Goal: Task Accomplishment & Management: Manage account settings

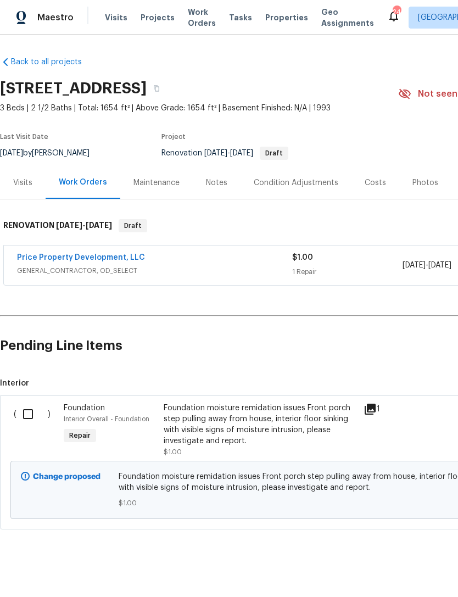
scroll to position [7, 0]
click at [31, 407] on input "checkbox" at bounding box center [31, 414] width 31 height 23
checkbox input "true"
click at [414, 570] on span "Create Work Order" at bounding box center [395, 570] width 73 height 14
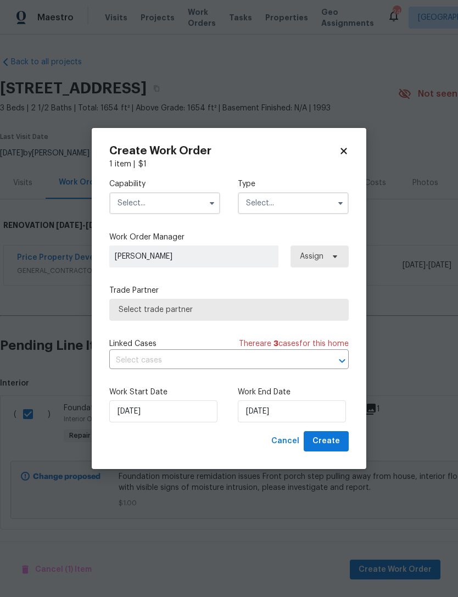
click at [171, 194] on input "text" at bounding box center [164, 203] width 111 height 22
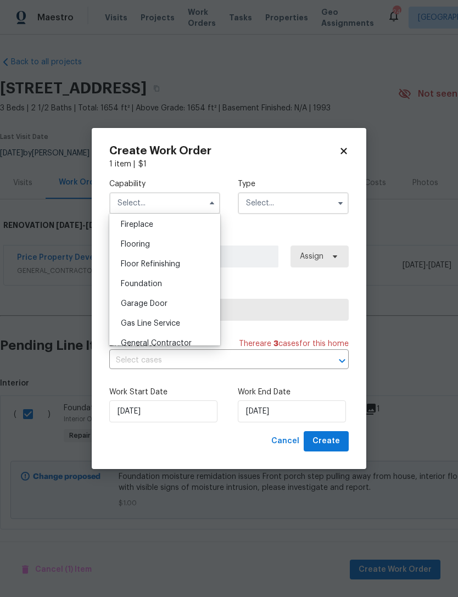
scroll to position [415, 0]
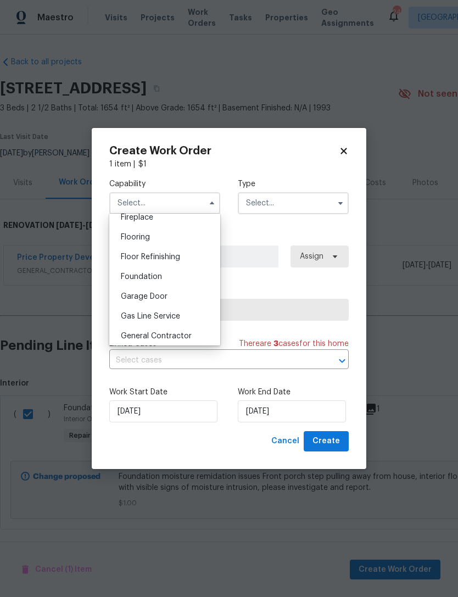
click at [181, 277] on div "Foundation" at bounding box center [165, 277] width 106 height 20
type input "Foundation"
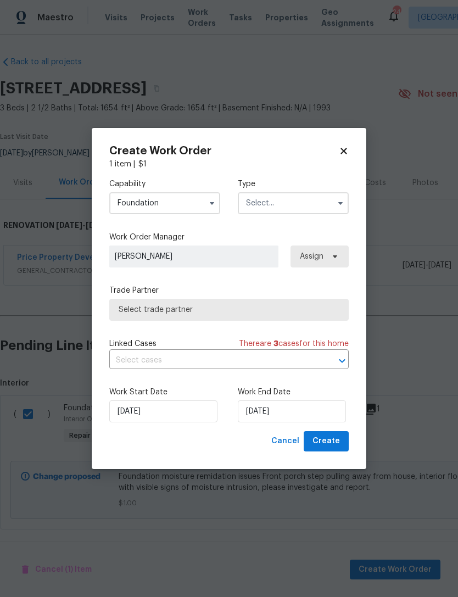
click at [298, 207] on input "text" at bounding box center [293, 203] width 111 height 22
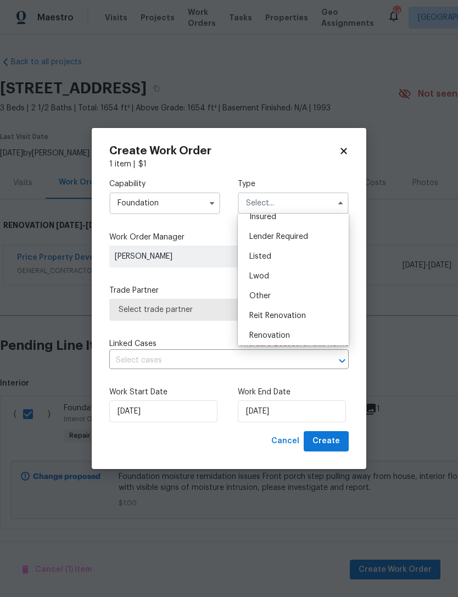
scroll to position [74, 0]
click at [293, 325] on div "Renovation" at bounding box center [294, 331] width 106 height 20
type input "Renovation"
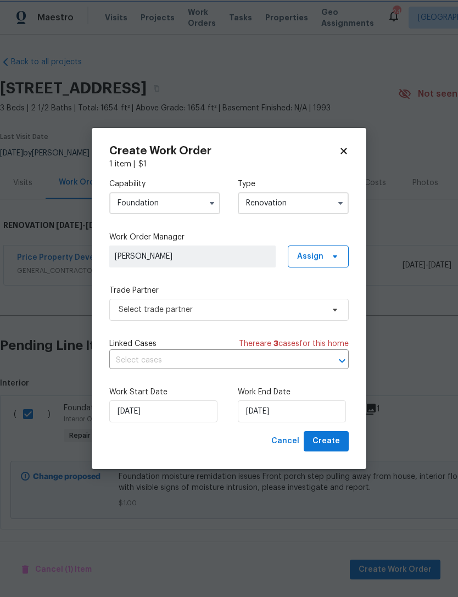
scroll to position [0, 0]
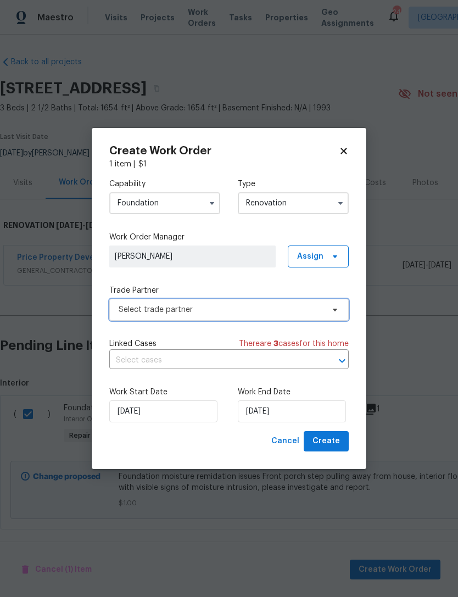
click at [257, 314] on span "Select trade partner" at bounding box center [221, 309] width 205 height 11
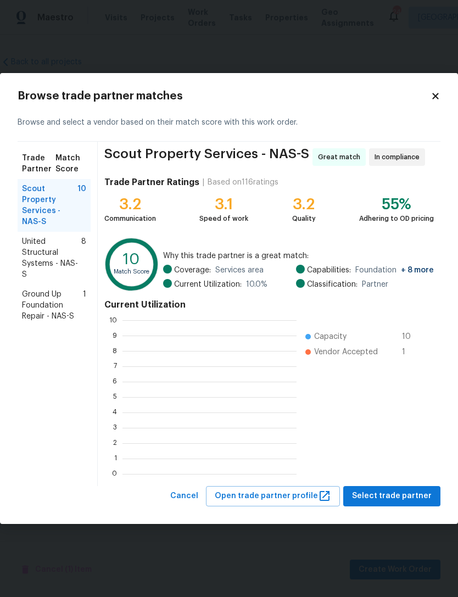
scroll to position [154, 174]
click at [53, 247] on span "United Structural Systems - NAS-S" at bounding box center [51, 258] width 59 height 44
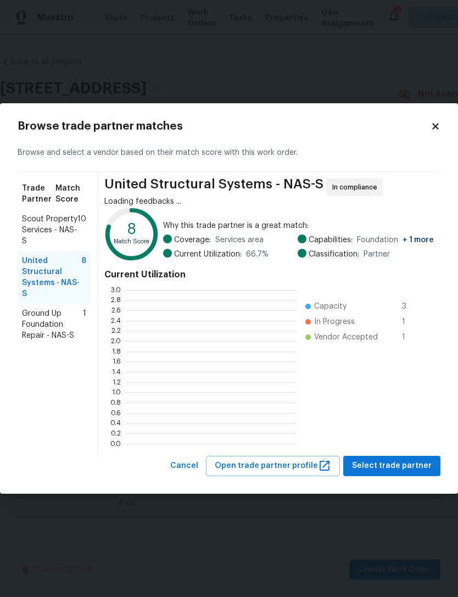
scroll to position [154, 170]
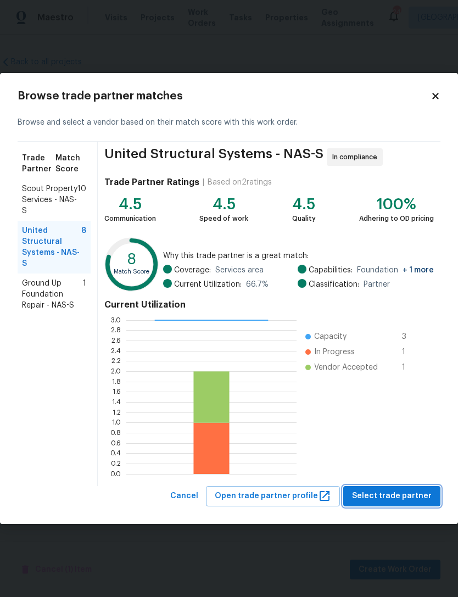
click at [401, 493] on span "Select trade partner" at bounding box center [392, 497] width 80 height 14
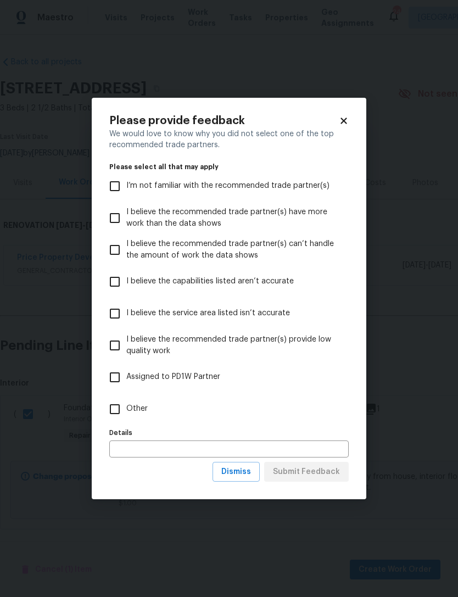
click at [348, 118] on icon at bounding box center [344, 121] width 10 height 10
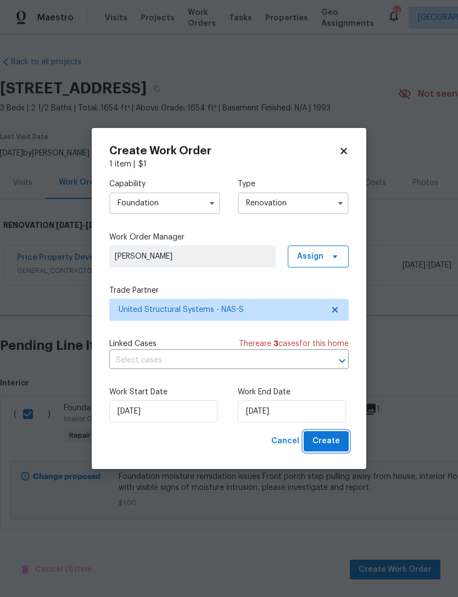
click at [330, 445] on span "Create" at bounding box center [326, 442] width 27 height 14
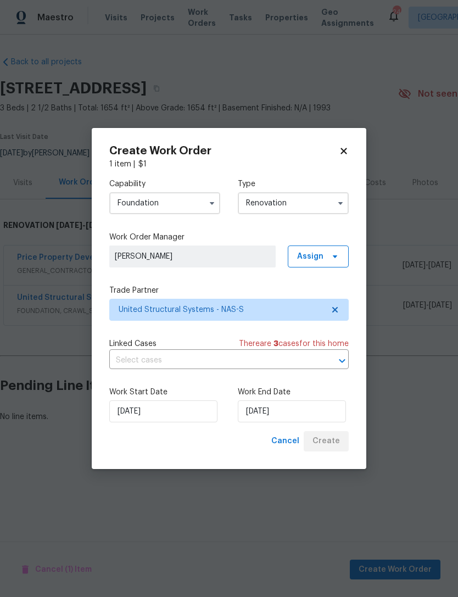
scroll to position [0, 0]
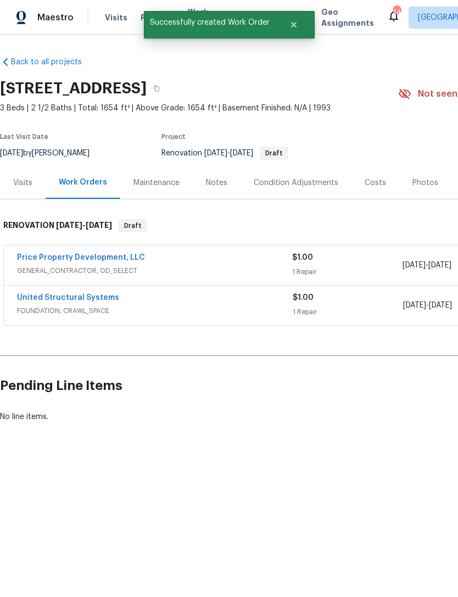
click at [101, 298] on link "United Structural Systems" at bounding box center [68, 298] width 102 height 8
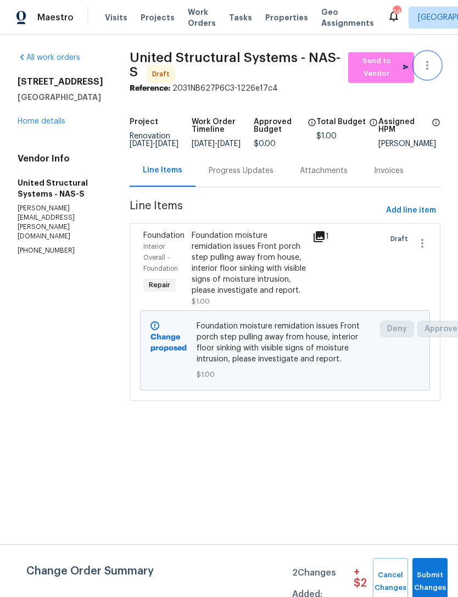
click at [438, 57] on button "button" at bounding box center [427, 65] width 26 height 26
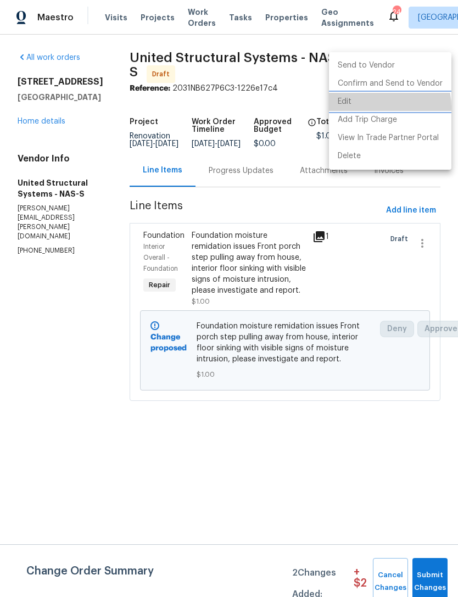
click at [376, 108] on li "Edit" at bounding box center [390, 102] width 123 height 18
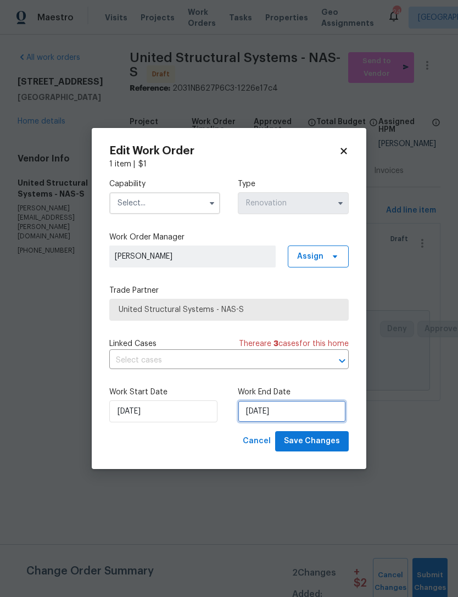
click at [268, 405] on input "[DATE]" at bounding box center [292, 412] width 108 height 22
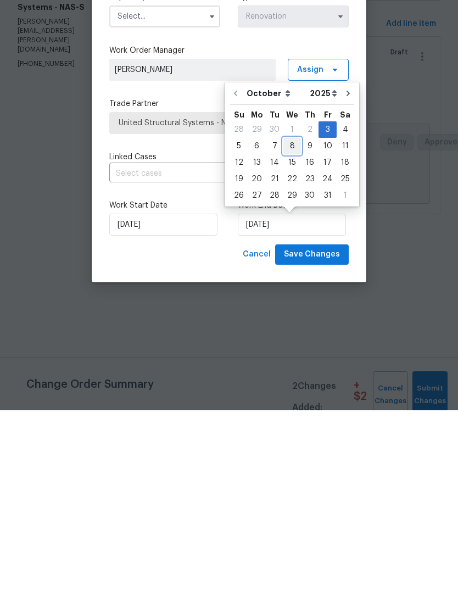
click at [293, 325] on div "8" at bounding box center [293, 332] width 18 height 15
type input "[DATE]"
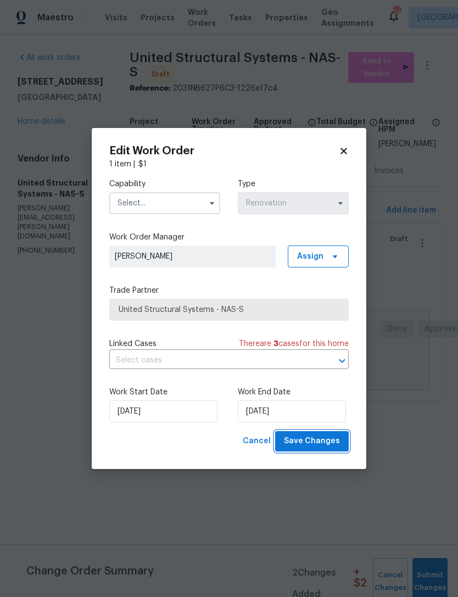
click at [318, 441] on span "Save Changes" at bounding box center [312, 442] width 56 height 14
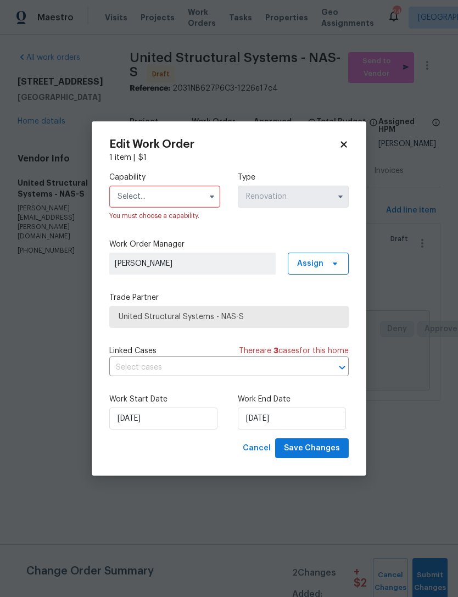
click at [190, 202] on input "text" at bounding box center [164, 197] width 111 height 22
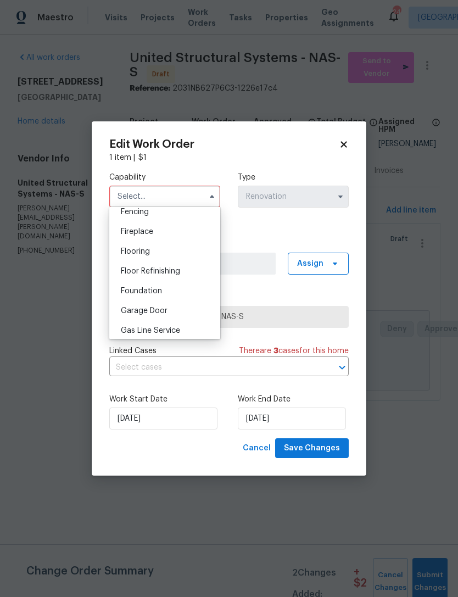
scroll to position [401, 0]
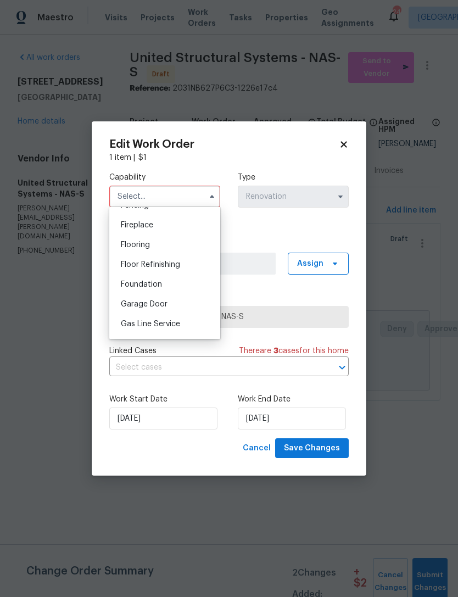
click at [174, 285] on div "Foundation" at bounding box center [165, 285] width 106 height 20
type input "Foundation"
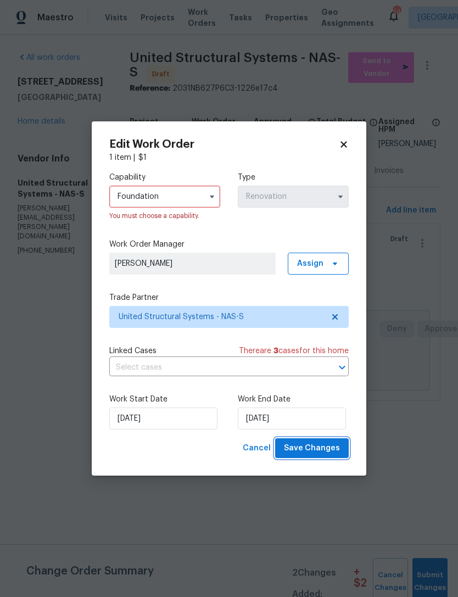
click at [325, 451] on span "Save Changes" at bounding box center [312, 449] width 56 height 14
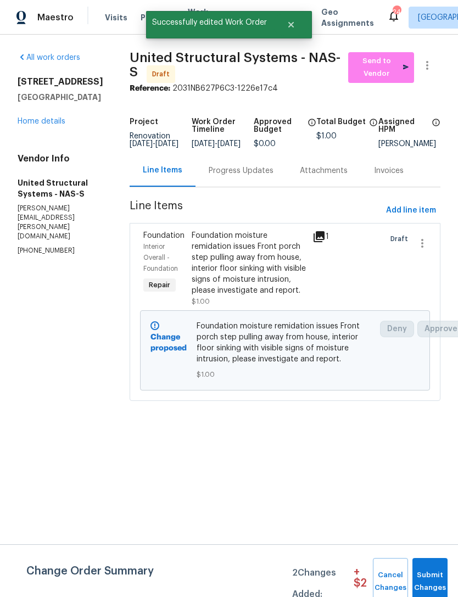
click at [323, 242] on icon at bounding box center [319, 236] width 11 height 11
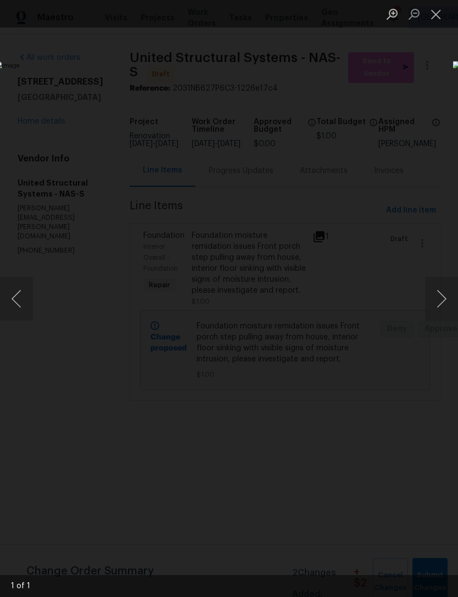
click at [445, 15] on button "Close lightbox" at bounding box center [436, 13] width 22 height 19
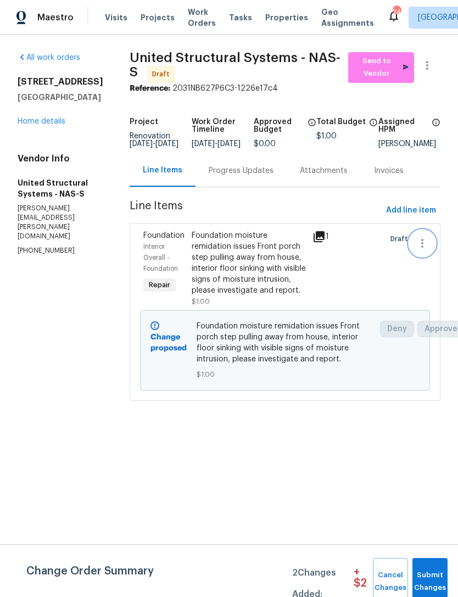
click at [427, 250] on icon "button" at bounding box center [422, 243] width 13 height 13
click at [319, 284] on div at bounding box center [229, 298] width 458 height 597
click at [245, 254] on div "Foundation moisture remidation issues Front porch step pulling away from house,…" at bounding box center [249, 263] width 114 height 66
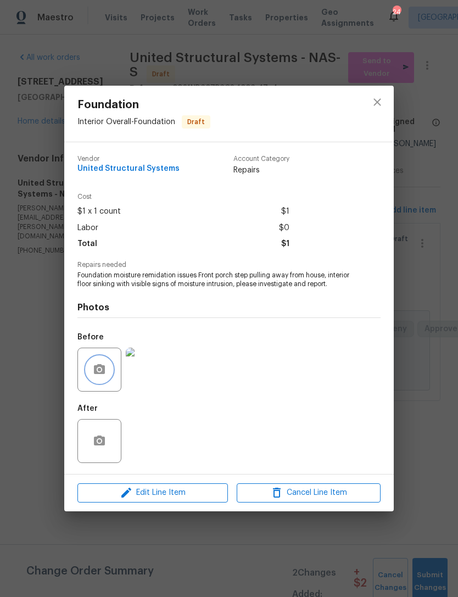
click at [99, 371] on circle "button" at bounding box center [99, 369] width 3 height 3
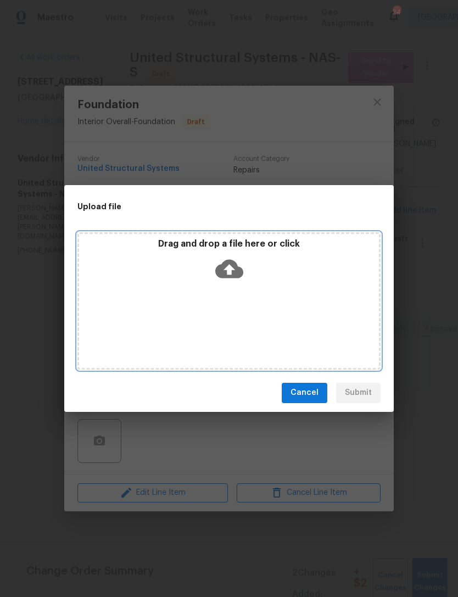
click at [223, 279] on icon at bounding box center [229, 269] width 28 height 28
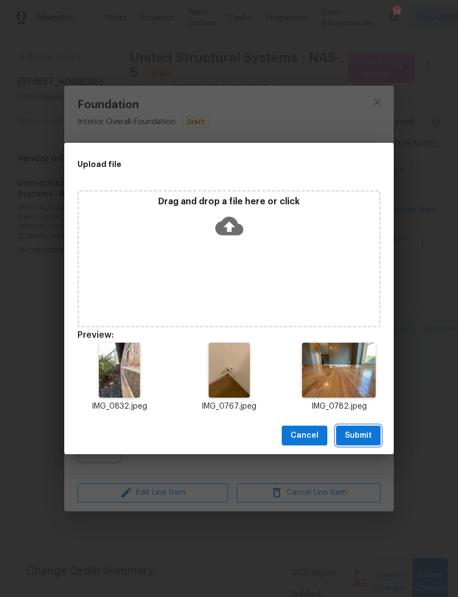
click at [364, 426] on button "Submit" at bounding box center [358, 436] width 45 height 20
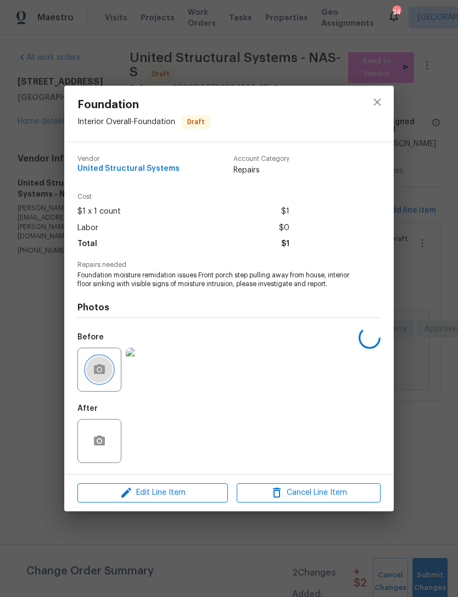
click at [107, 379] on button "button" at bounding box center [99, 370] width 26 height 26
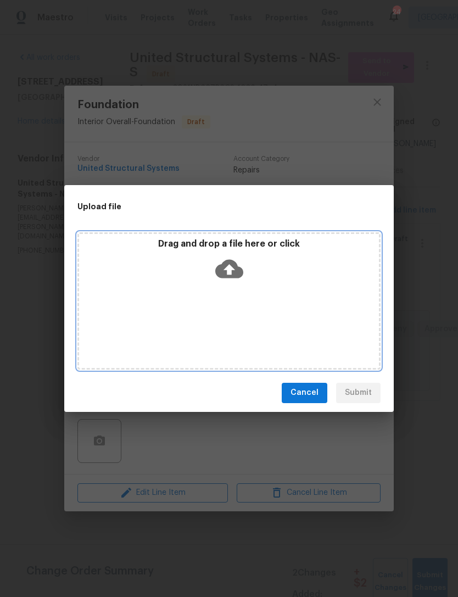
click at [290, 294] on div "Drag and drop a file here or click" at bounding box center [228, 300] width 303 height 137
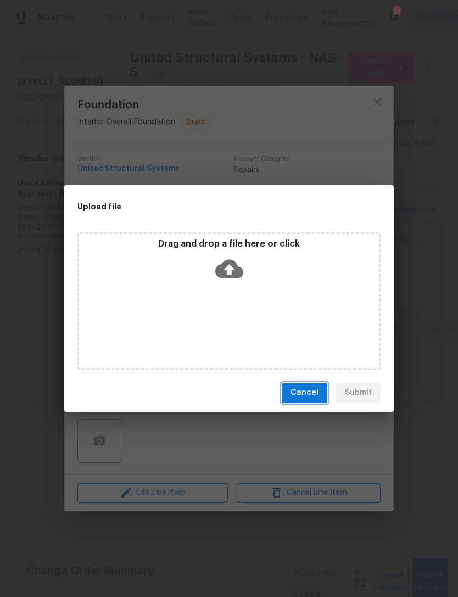
click at [308, 394] on span "Cancel" at bounding box center [305, 393] width 28 height 14
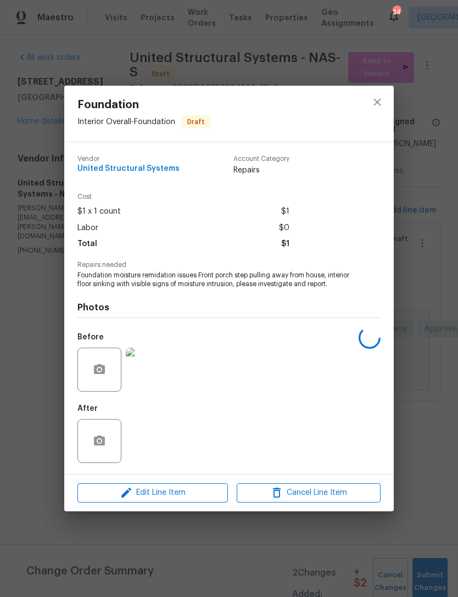
click at [260, 379] on div "Before" at bounding box center [228, 362] width 303 height 71
click at [260, 378] on div "Before" at bounding box center [228, 362] width 303 height 71
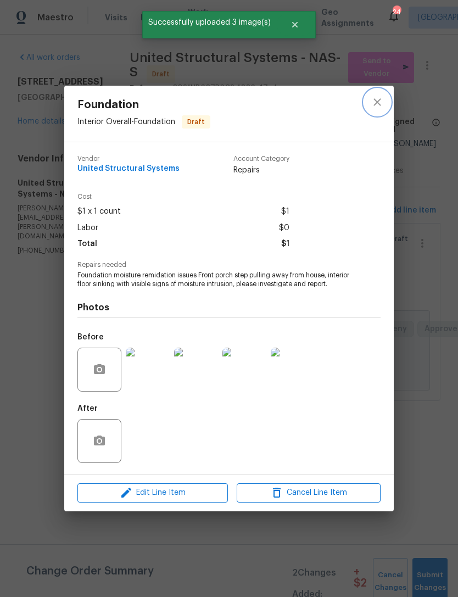
click at [381, 96] on icon "close" at bounding box center [377, 102] width 13 height 13
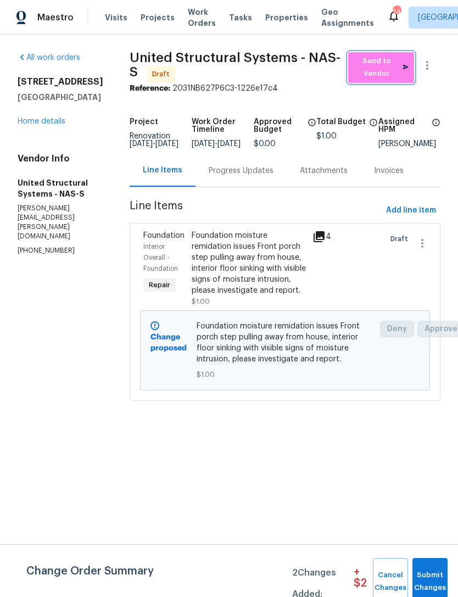
click at [383, 66] on span "Send to Vendor" at bounding box center [381, 67] width 55 height 25
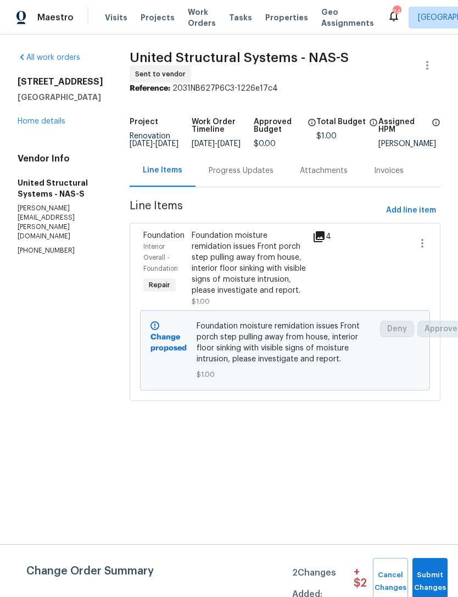
click at [245, 171] on div "Progress Updates" at bounding box center [241, 170] width 65 height 11
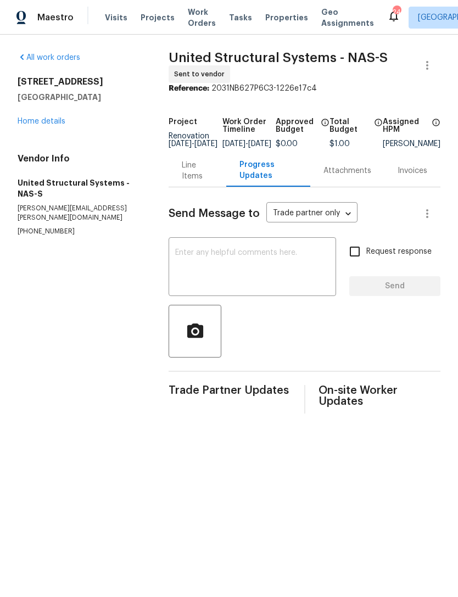
click at [224, 274] on textarea at bounding box center [252, 268] width 154 height 38
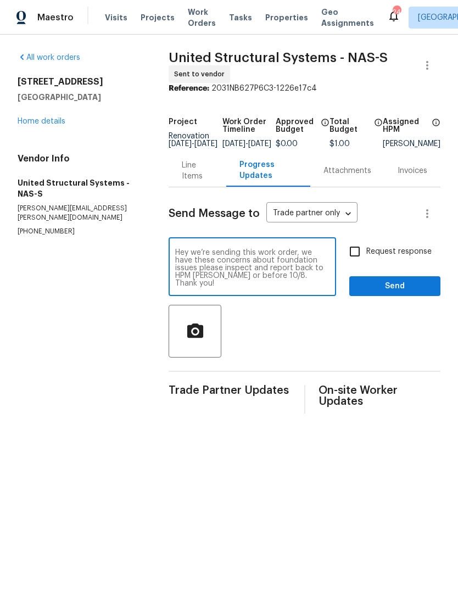
type textarea "Hey we’re sending this work order, we have these concerns about foundation issu…"
click at [417, 293] on span "Send" at bounding box center [395, 287] width 74 height 14
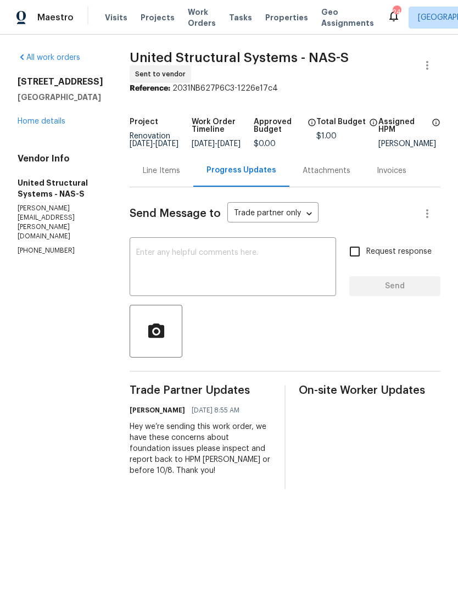
click at [159, 176] on div "Line Items" at bounding box center [161, 170] width 37 height 11
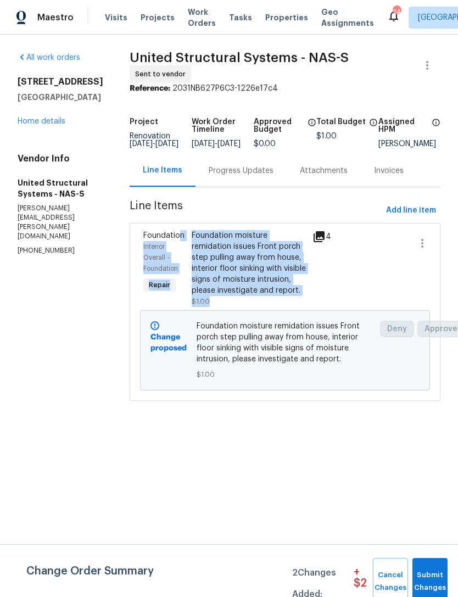
copy div "n Interior Overall - Foundation Repair Foundation moisture remidation issues Fr…"
click at [45, 120] on link "Home details" at bounding box center [42, 122] width 48 height 8
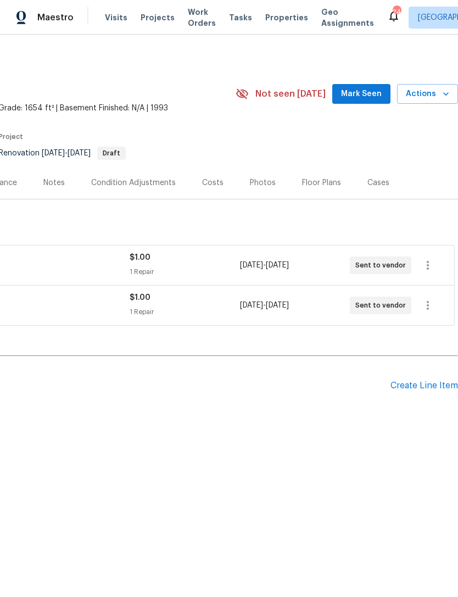
scroll to position [0, 163]
click at [429, 386] on div "Create Line Item" at bounding box center [425, 386] width 68 height 10
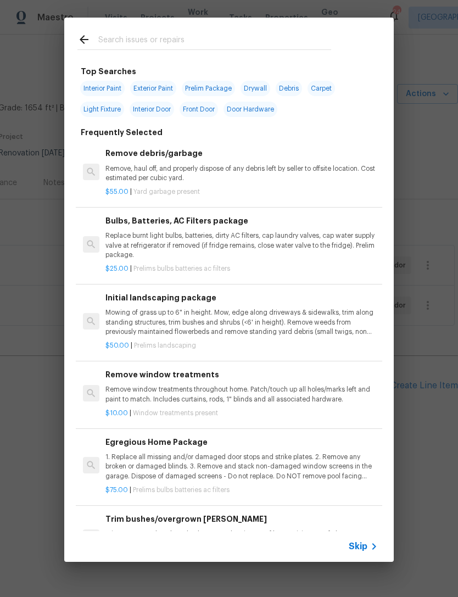
click at [247, 23] on div at bounding box center [204, 39] width 280 height 43
click at [173, 38] on input "text" at bounding box center [214, 41] width 233 height 16
type input "Found"
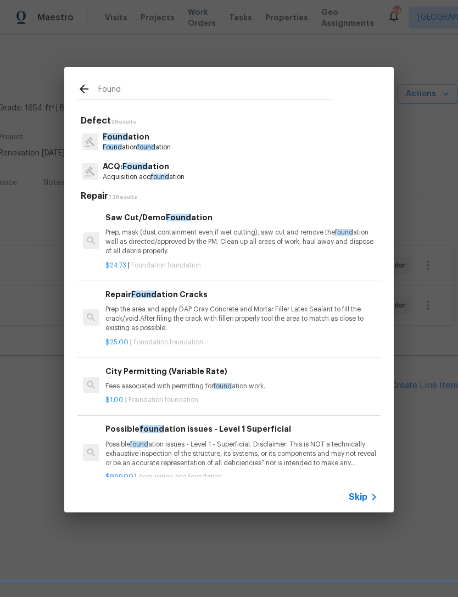
click at [169, 134] on p "Found ation" at bounding box center [137, 137] width 68 height 12
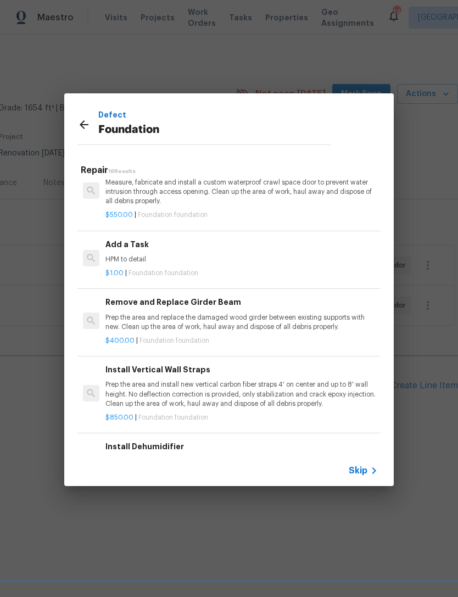
scroll to position [534, 0]
click at [151, 255] on p "HPM to detail" at bounding box center [242, 259] width 273 height 9
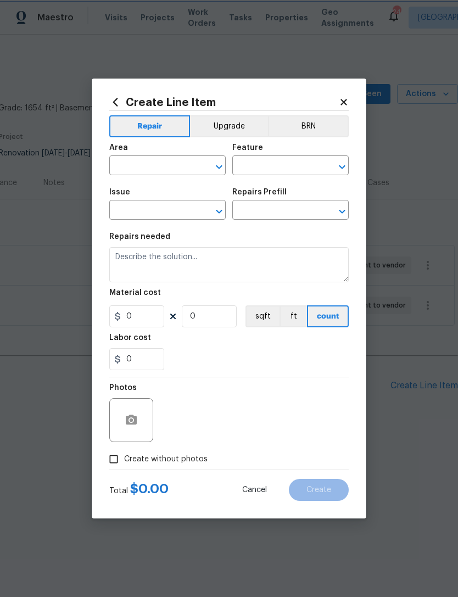
type input "Foundation"
type input "Add a Task $1.00"
type textarea "HPM to detail"
type input "1"
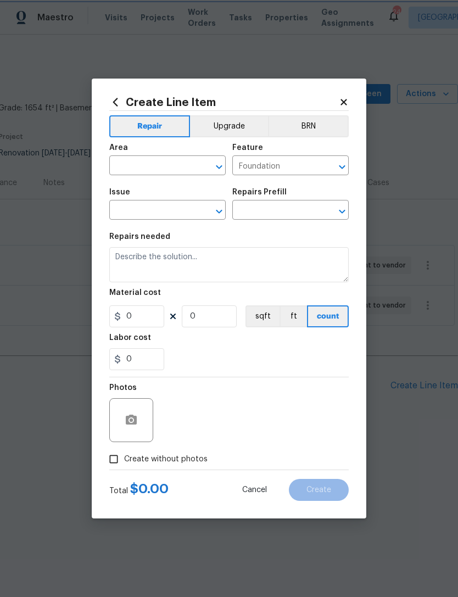
type input "1"
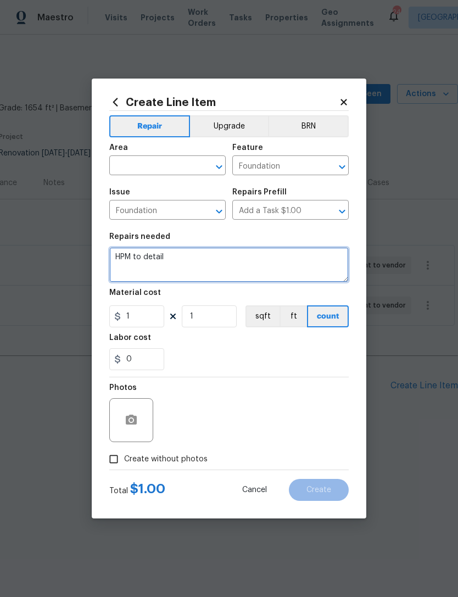
click at [161, 258] on textarea "HPM to detail" at bounding box center [229, 264] width 240 height 35
type textarea "H"
paste textarea "n Interior Overall - Foundation Repair Foundation moisture remidation issues Fr…"
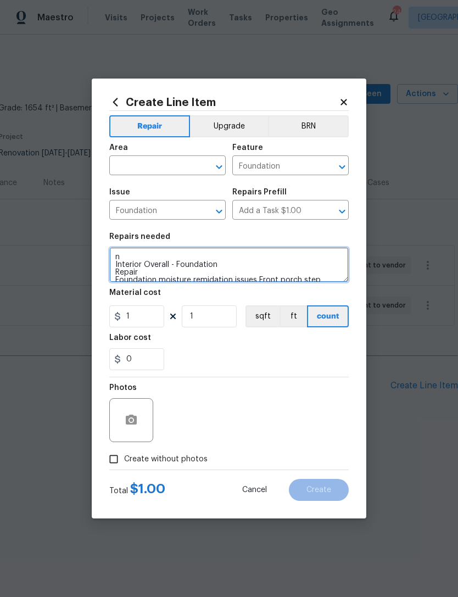
scroll to position [0, 0]
click at [162, 270] on textarea "n Interior Overall - Foundation Repair Foundation moisture remidation issues Fr…" at bounding box center [229, 264] width 240 height 35
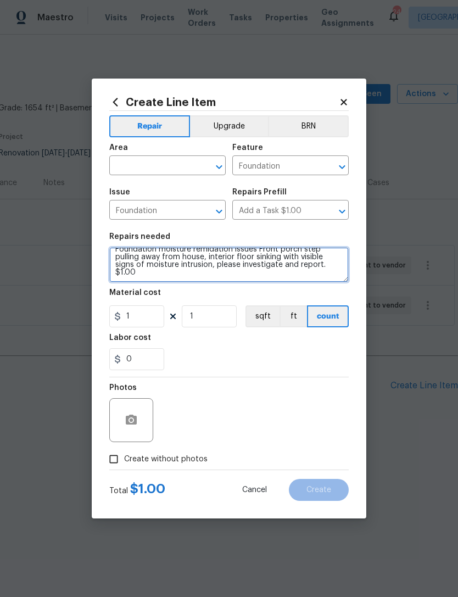
scroll to position [15, 0]
click at [160, 269] on textarea "Foundation moisture remidation issues Front porch step pulling away from house,…" at bounding box center [229, 264] width 240 height 35
click at [152, 270] on textarea "Foundation moisture remidation issues Front porch step pulling away from house,…" at bounding box center [229, 264] width 240 height 35
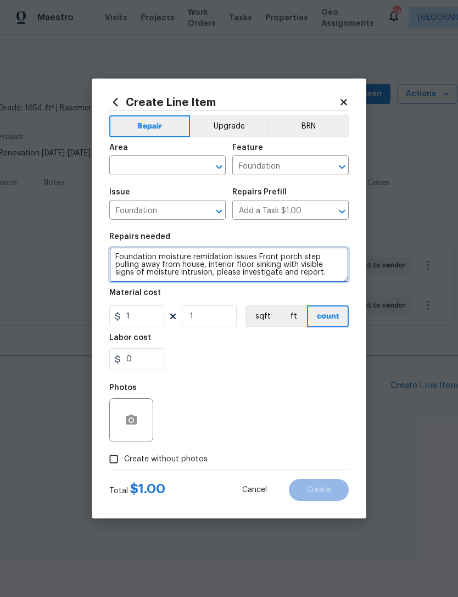
type textarea "Foundation moisture remidation issues Front porch step pulling away from house,…"
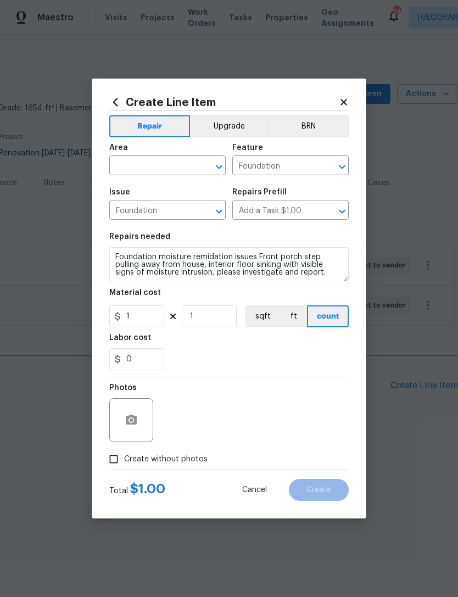
click at [153, 165] on input "text" at bounding box center [152, 166] width 86 height 17
type input "f"
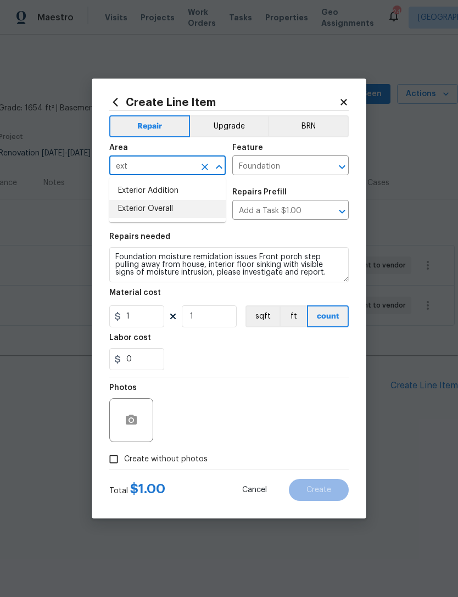
click at [173, 208] on li "Exterior Overall" at bounding box center [167, 209] width 116 height 18
type input "Exterior Overall"
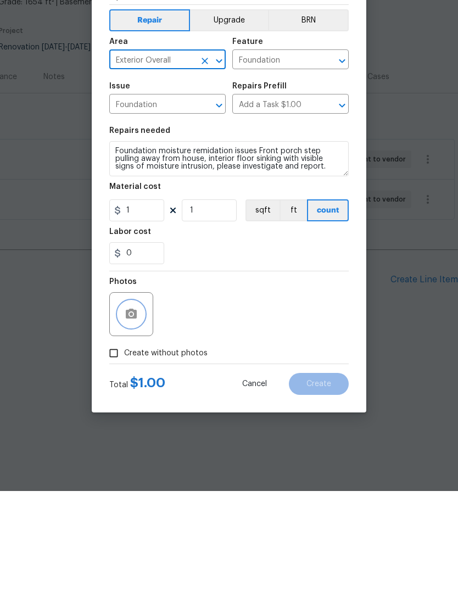
click at [133, 415] on icon "button" at bounding box center [131, 420] width 11 height 10
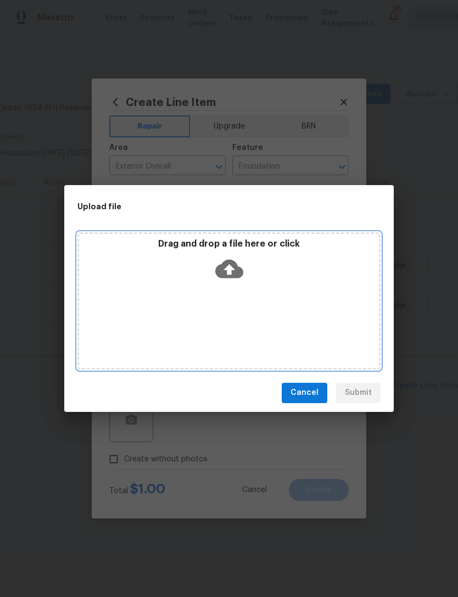
click at [258, 279] on div "Drag and drop a file here or click" at bounding box center [229, 261] width 300 height 47
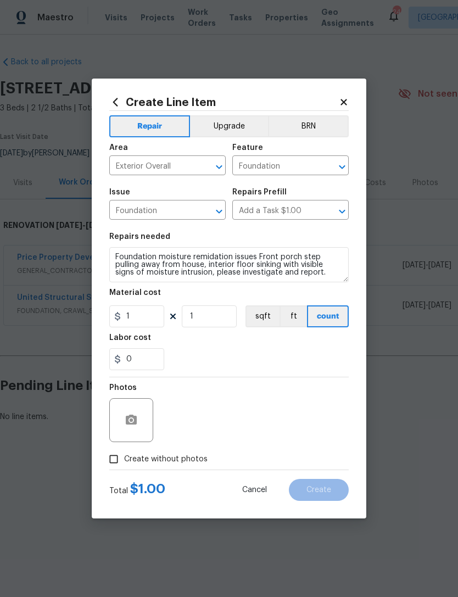
scroll to position [15, 0]
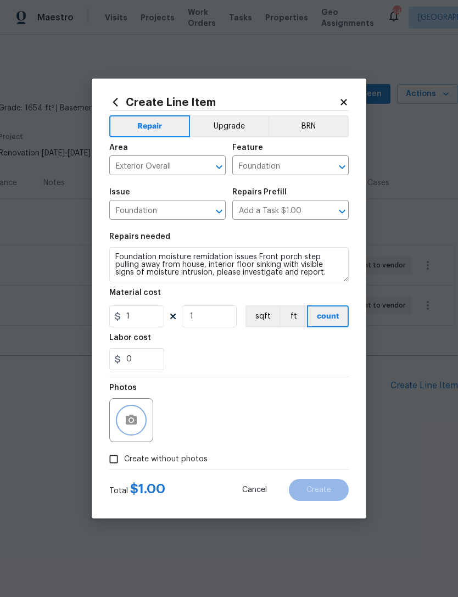
click at [129, 424] on icon "button" at bounding box center [131, 420] width 11 height 10
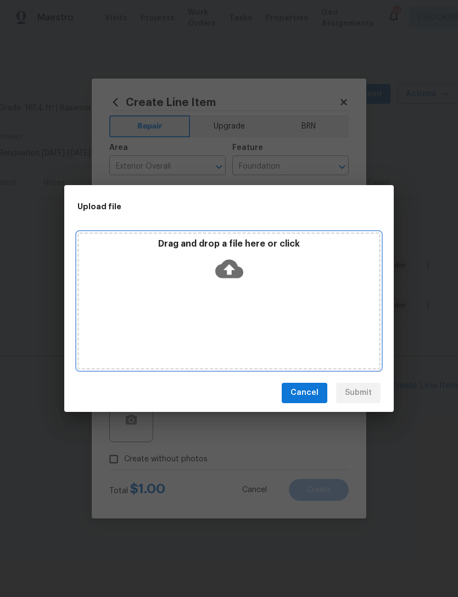
click at [225, 269] on icon at bounding box center [229, 269] width 28 height 28
click at [226, 276] on icon at bounding box center [229, 268] width 28 height 19
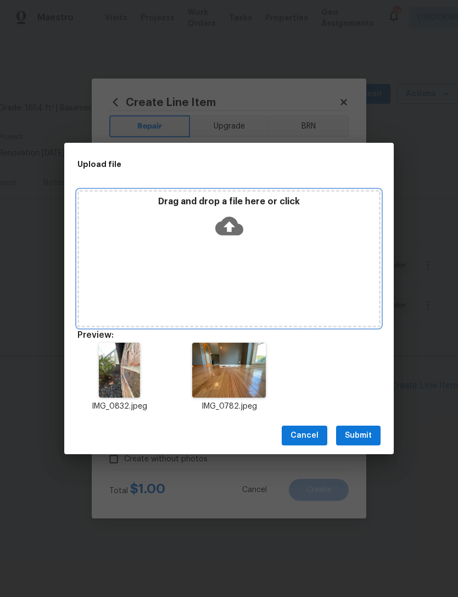
click at [273, 263] on div "Drag and drop a file here or click" at bounding box center [228, 258] width 303 height 137
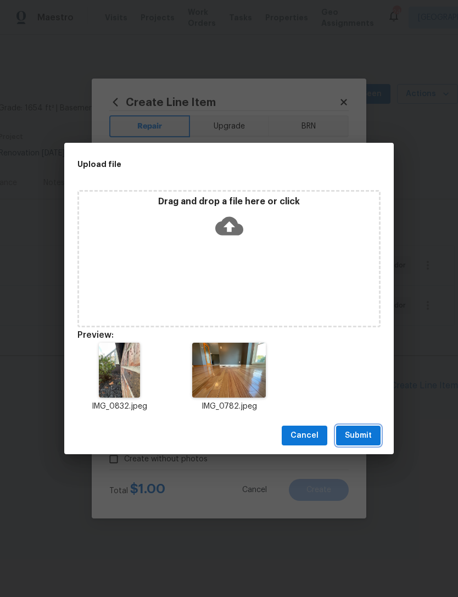
click at [365, 439] on span "Submit" at bounding box center [358, 436] width 27 height 14
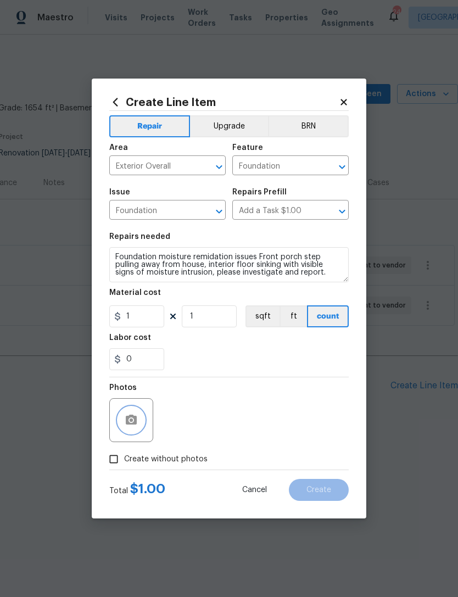
click at [129, 423] on icon "button" at bounding box center [131, 420] width 11 height 10
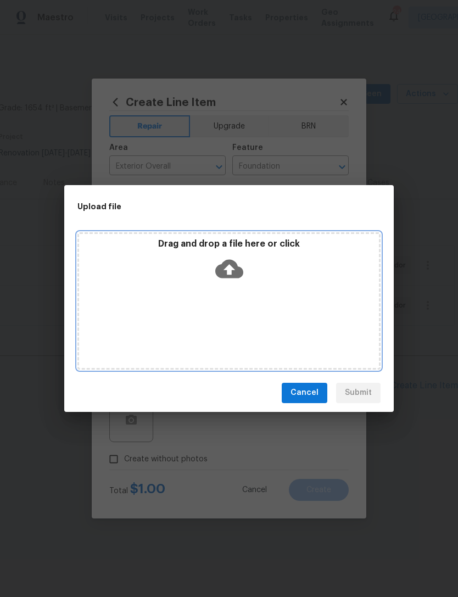
click at [254, 276] on div "Drag and drop a file here or click" at bounding box center [229, 261] width 300 height 47
click at [306, 316] on div "Drag and drop a file here or click" at bounding box center [228, 300] width 303 height 137
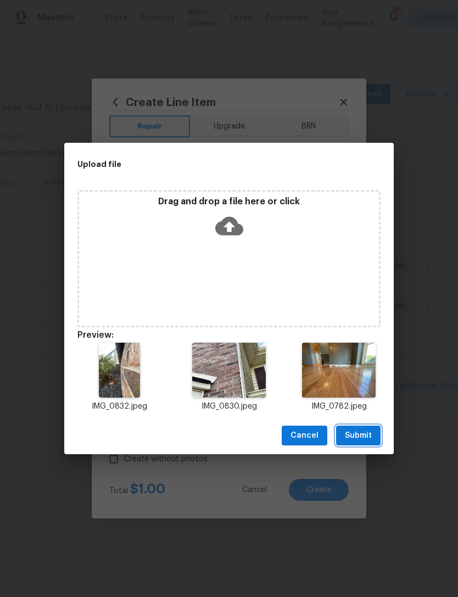
click at [368, 436] on span "Submit" at bounding box center [358, 436] width 27 height 14
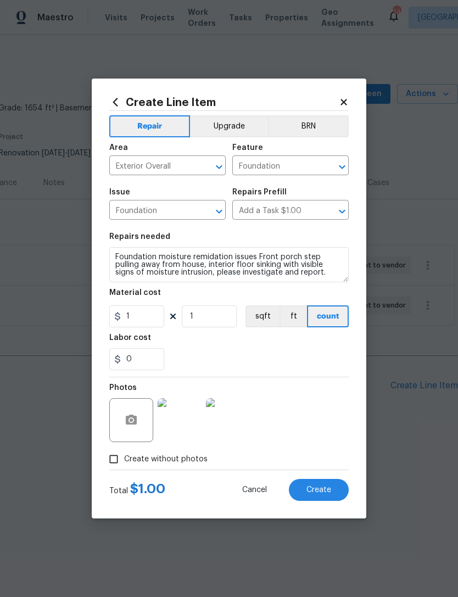
click at [330, 490] on span "Create" at bounding box center [319, 490] width 25 height 8
type input "0"
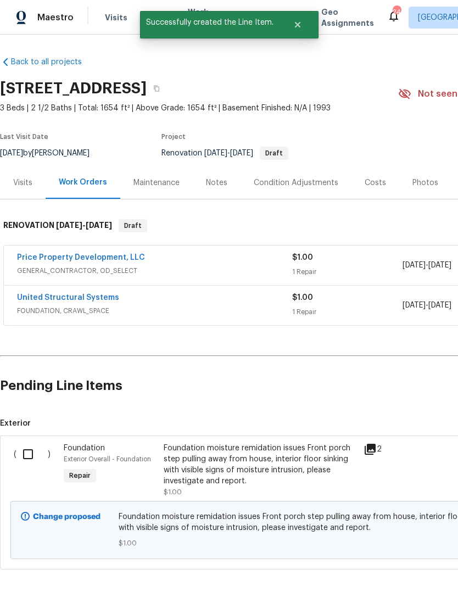
scroll to position [0, 0]
click at [28, 457] on input "checkbox" at bounding box center [31, 454] width 31 height 23
checkbox input "true"
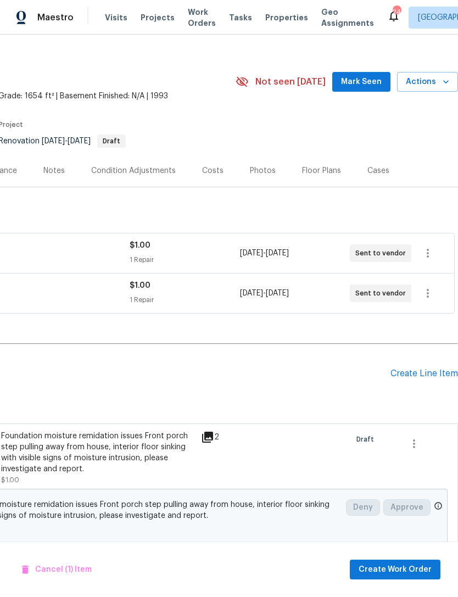
scroll to position [12, 163]
click at [406, 564] on span "Create Work Order" at bounding box center [395, 570] width 73 height 14
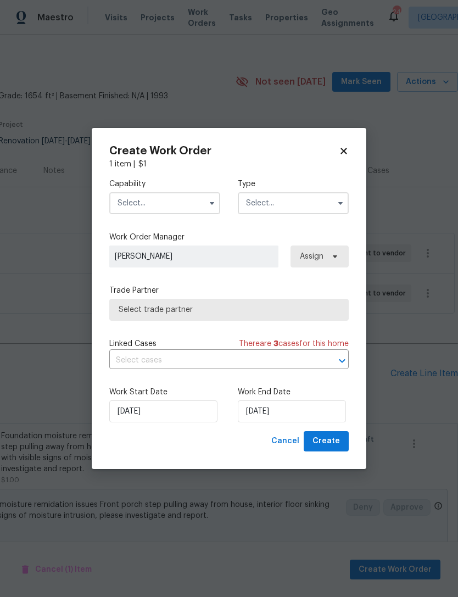
click at [175, 192] on input "text" at bounding box center [164, 203] width 111 height 22
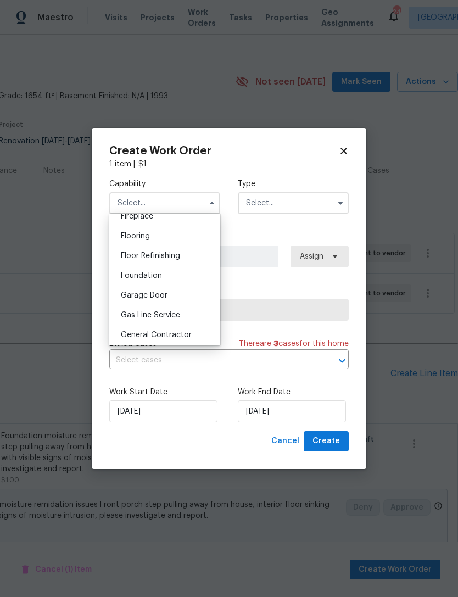
scroll to position [440, 0]
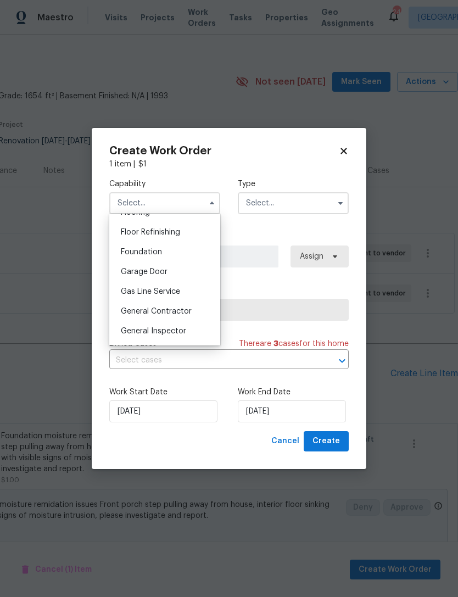
click at [178, 256] on div "Foundation" at bounding box center [165, 252] width 106 height 20
type input "Foundation"
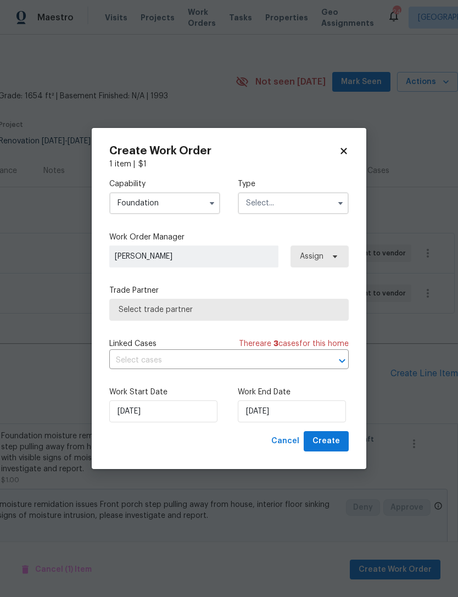
click at [310, 196] on input "text" at bounding box center [293, 203] width 111 height 22
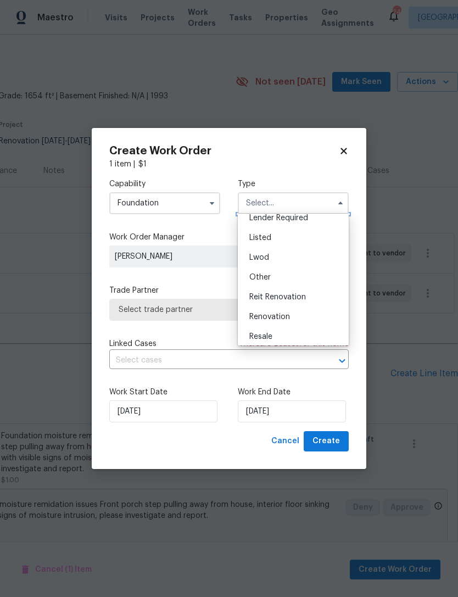
scroll to position [92, 0]
click at [304, 315] on div "Renovation" at bounding box center [294, 312] width 106 height 20
type input "Renovation"
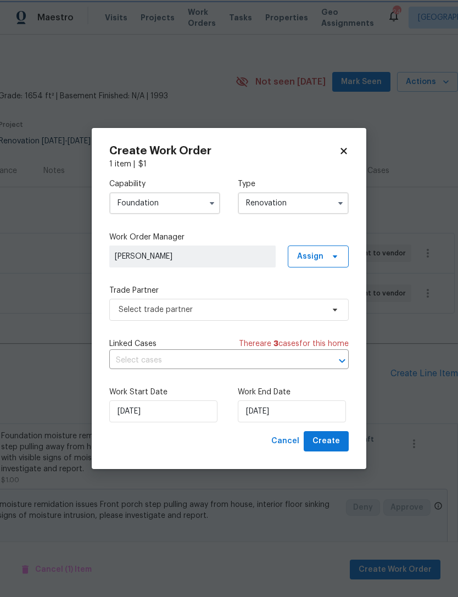
scroll to position [0, 0]
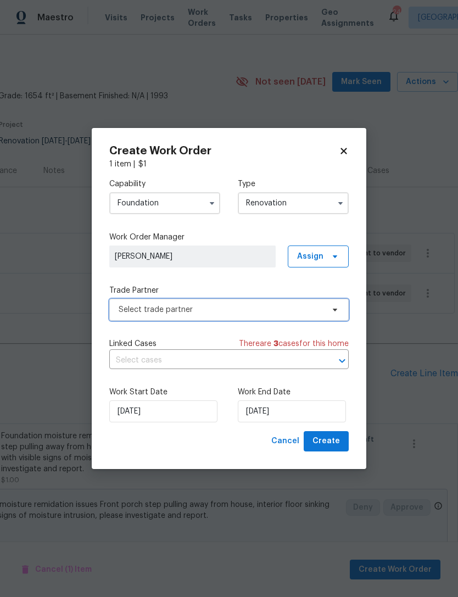
click at [245, 306] on span "Select trade partner" at bounding box center [221, 309] width 205 height 11
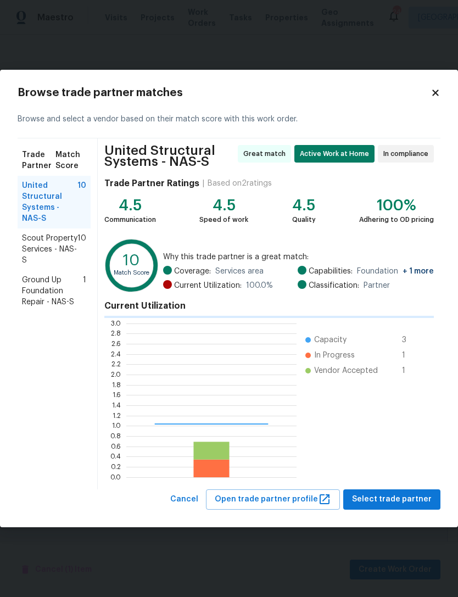
scroll to position [154, 170]
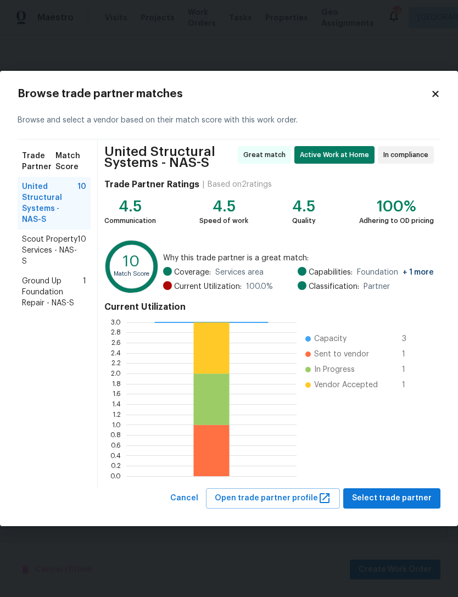
click at [63, 281] on span "Ground Up Foundation Repair - NAS-S" at bounding box center [52, 292] width 61 height 33
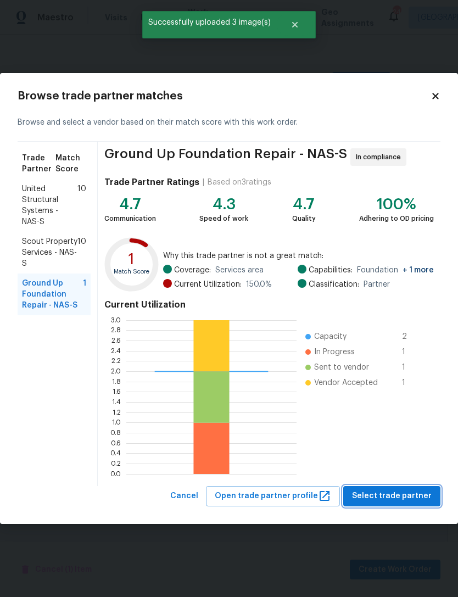
click at [413, 498] on span "Select trade partner" at bounding box center [392, 497] width 80 height 14
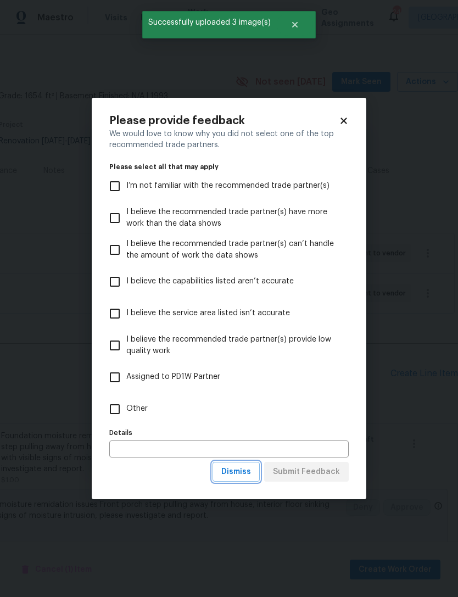
click at [243, 470] on span "Dismiss" at bounding box center [236, 472] width 30 height 14
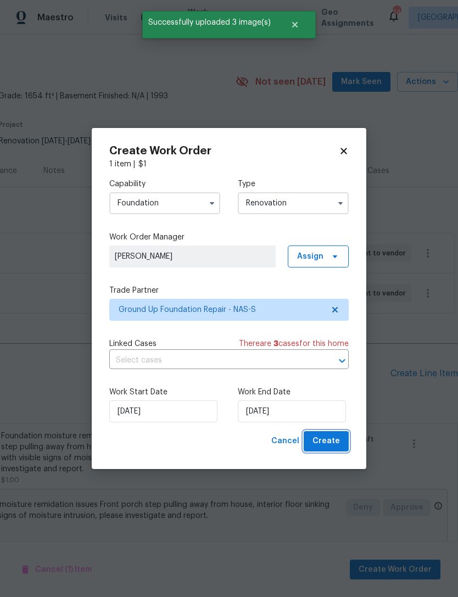
click at [340, 442] on span "Create" at bounding box center [326, 442] width 27 height 14
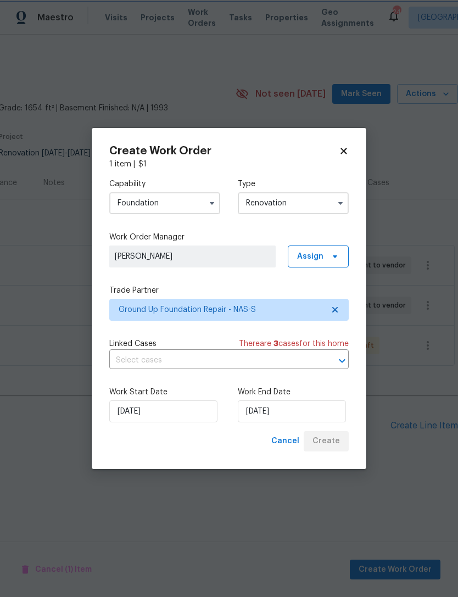
scroll to position [0, 163]
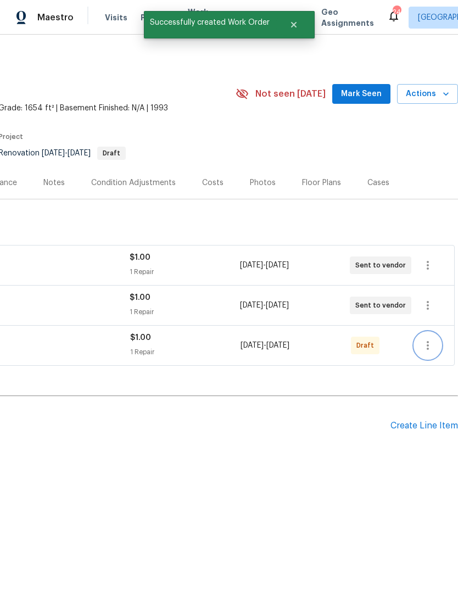
click at [428, 343] on icon "button" at bounding box center [428, 345] width 2 height 9
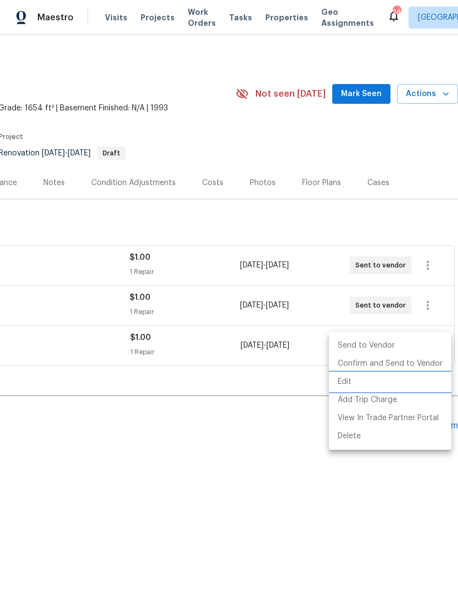
click at [393, 378] on li "Edit" at bounding box center [390, 382] width 123 height 18
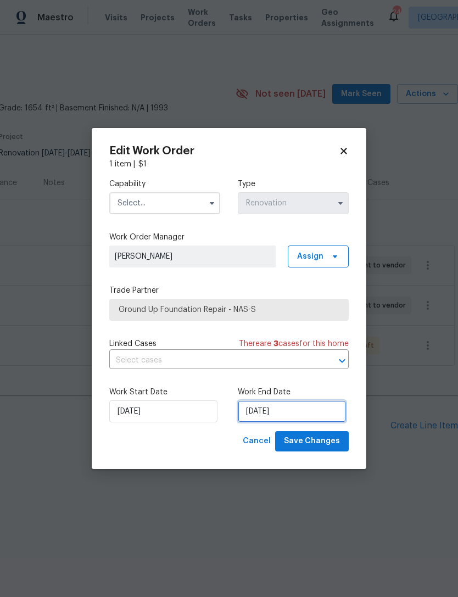
click at [268, 412] on input "[DATE]" at bounding box center [292, 412] width 108 height 22
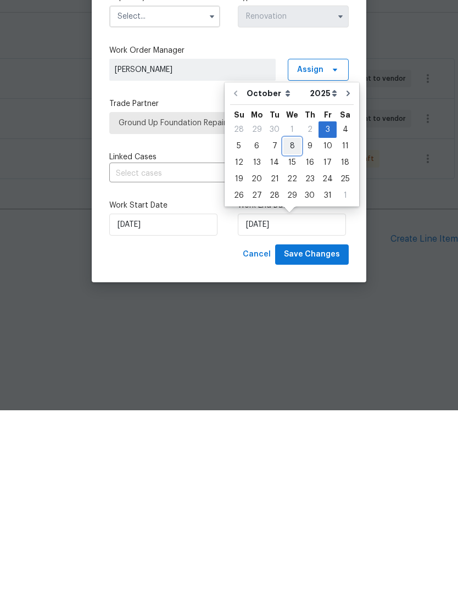
click at [291, 325] on div "8" at bounding box center [293, 332] width 18 height 15
type input "[DATE]"
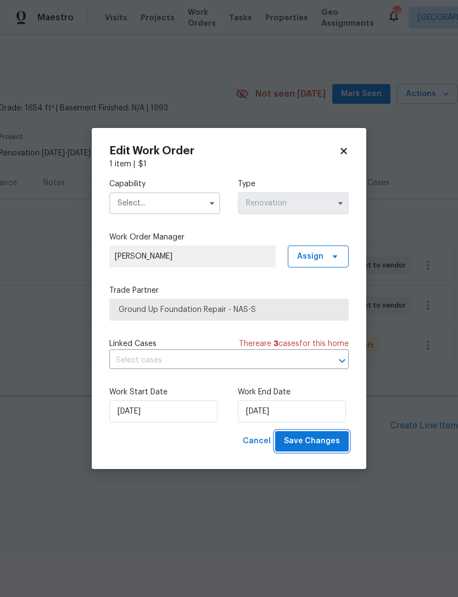
click at [320, 440] on span "Save Changes" at bounding box center [312, 442] width 56 height 14
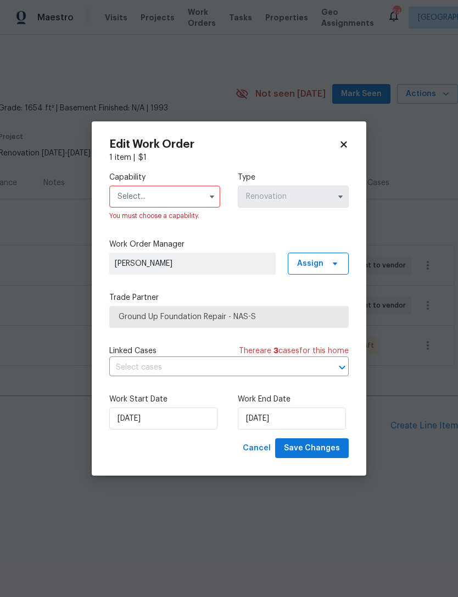
click at [182, 196] on input "text" at bounding box center [164, 197] width 111 height 22
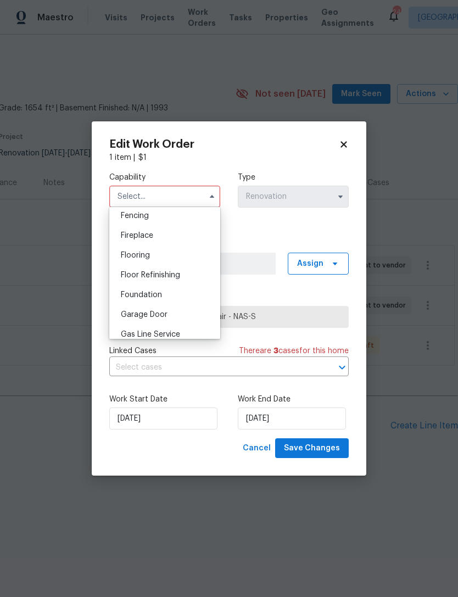
scroll to position [397, 0]
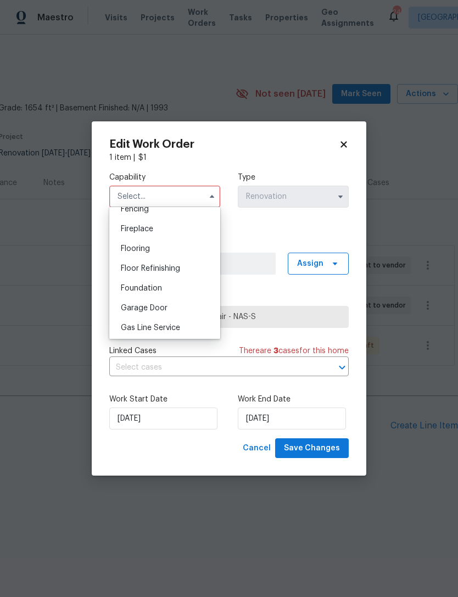
click at [186, 292] on div "Foundation" at bounding box center [165, 289] width 106 height 20
type input "Foundation"
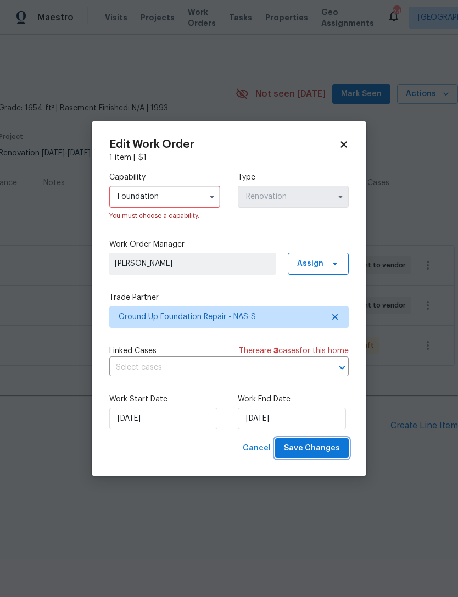
click at [322, 451] on span "Save Changes" at bounding box center [312, 449] width 56 height 14
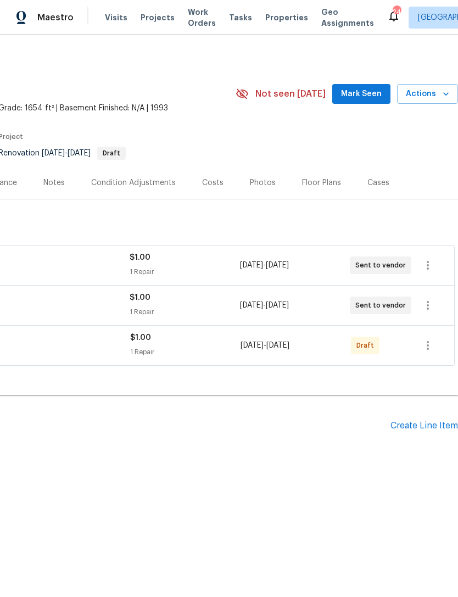
scroll to position [0, 163]
click at [427, 342] on icon "button" at bounding box center [428, 345] width 2 height 9
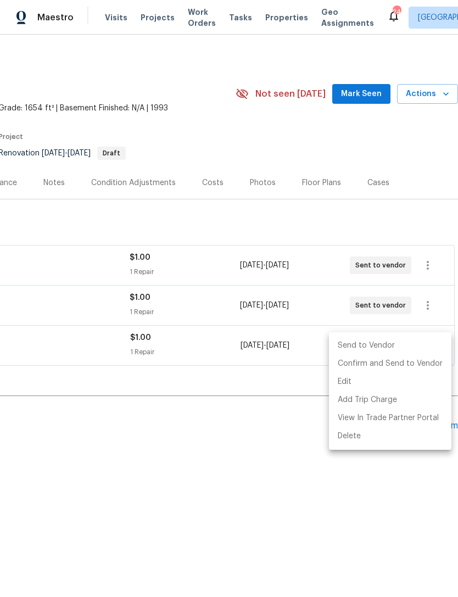
click at [297, 444] on div at bounding box center [229, 298] width 458 height 597
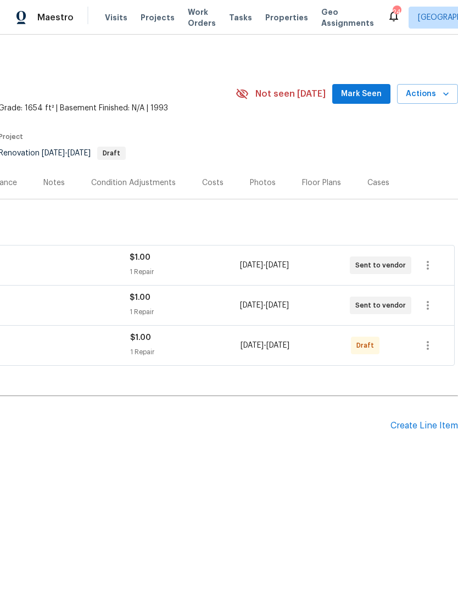
click at [290, 450] on h2 "Pending Line Items" at bounding box center [113, 426] width 553 height 51
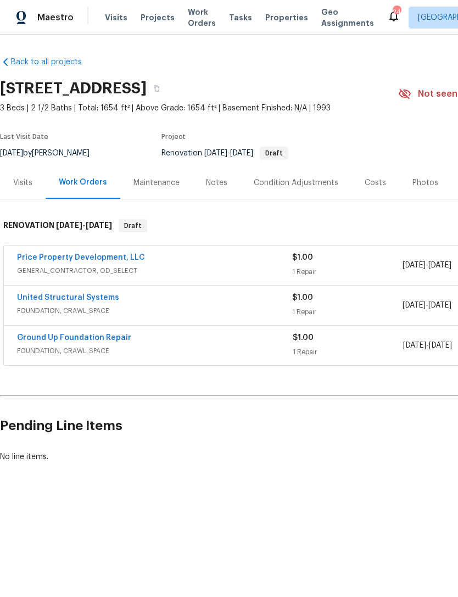
scroll to position [0, 0]
click at [94, 336] on link "Ground Up Foundation Repair" at bounding box center [74, 338] width 114 height 8
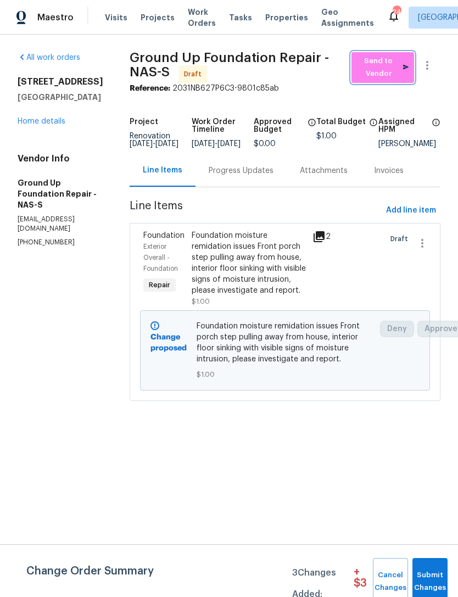
click at [378, 70] on span "Send to Vendor" at bounding box center [383, 67] width 52 height 25
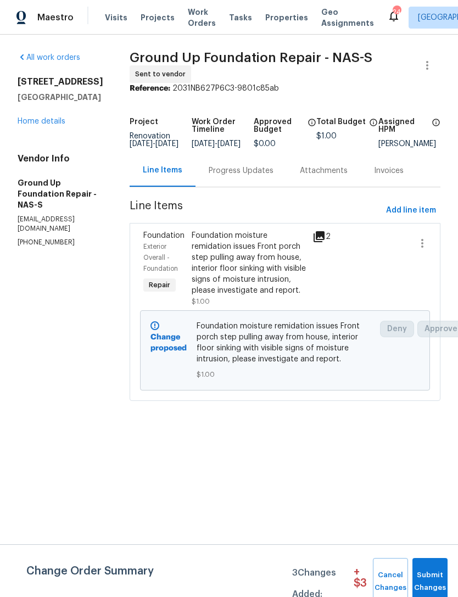
click at [235, 176] on div "Progress Updates" at bounding box center [241, 170] width 65 height 11
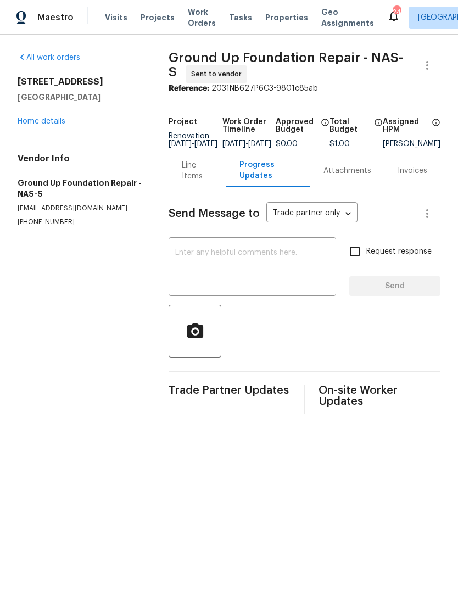
click at [56, 119] on link "Home details" at bounding box center [42, 122] width 48 height 8
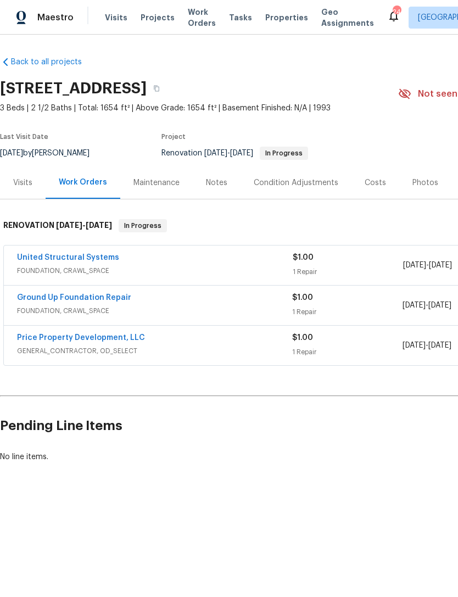
click at [106, 295] on link "Ground Up Foundation Repair" at bounding box center [74, 298] width 114 height 8
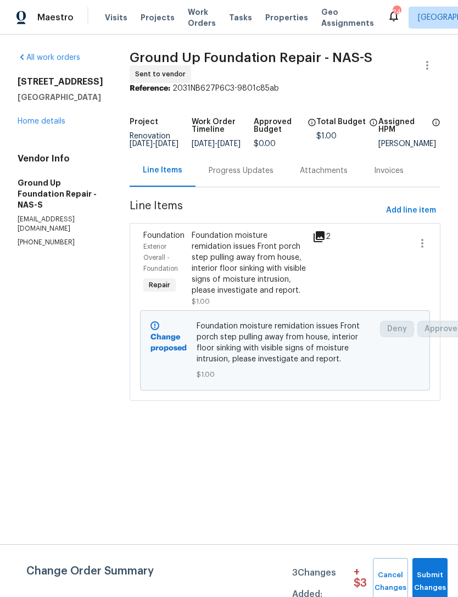
click at [236, 176] on div "Progress Updates" at bounding box center [241, 170] width 65 height 11
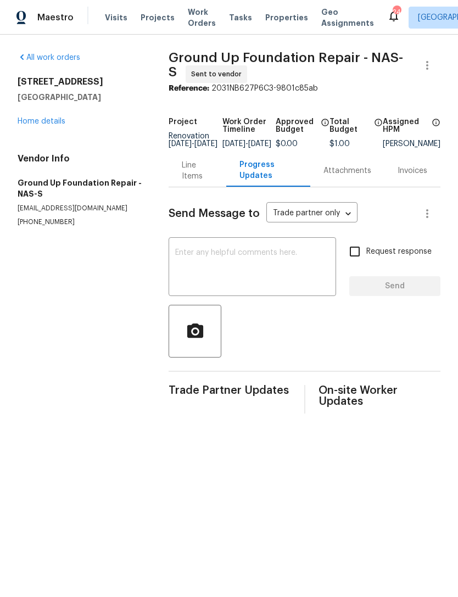
click at [68, 58] on link "All work orders" at bounding box center [49, 58] width 63 height 8
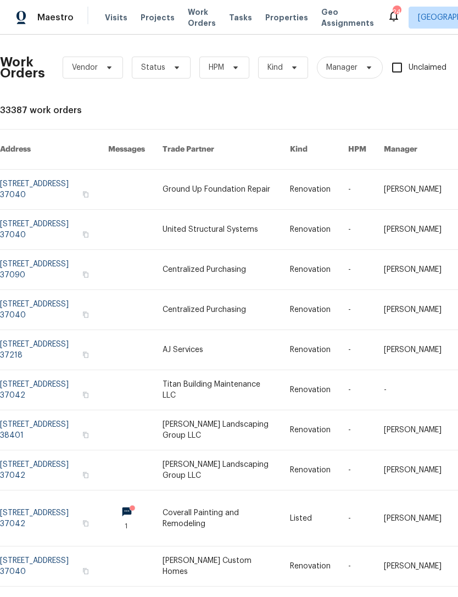
click at [70, 176] on link at bounding box center [54, 190] width 108 height 40
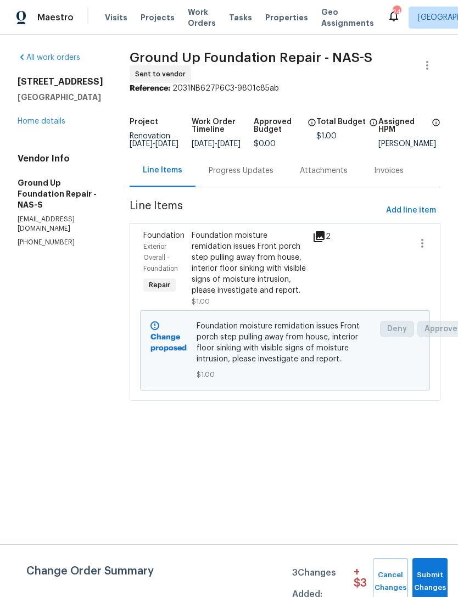
click at [230, 176] on div "Progress Updates" at bounding box center [241, 170] width 65 height 11
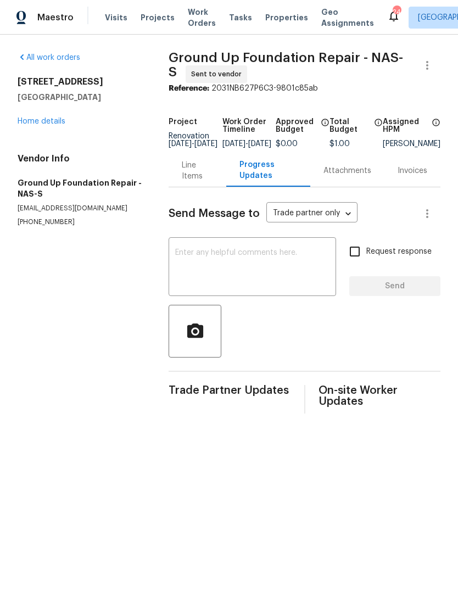
click at [39, 121] on link "Home details" at bounding box center [42, 122] width 48 height 8
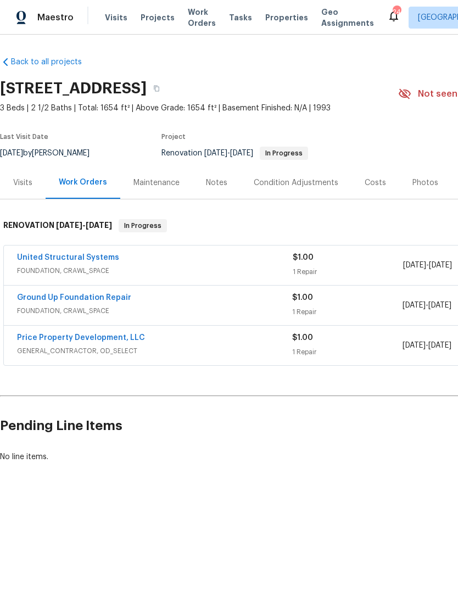
click at [92, 260] on link "United Structural Systems" at bounding box center [68, 258] width 102 height 8
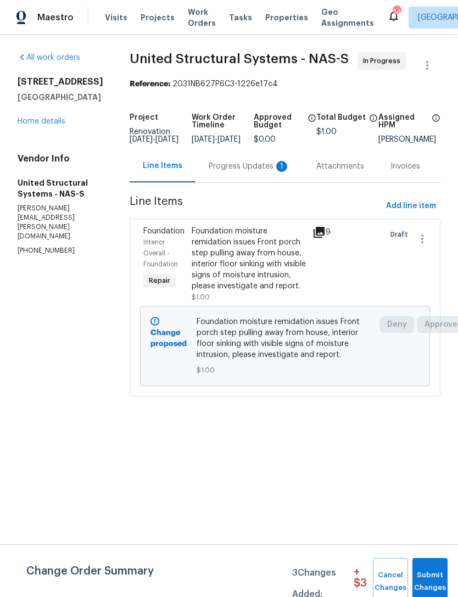
click at [251, 172] on div "Progress Updates 1" at bounding box center [249, 166] width 81 height 11
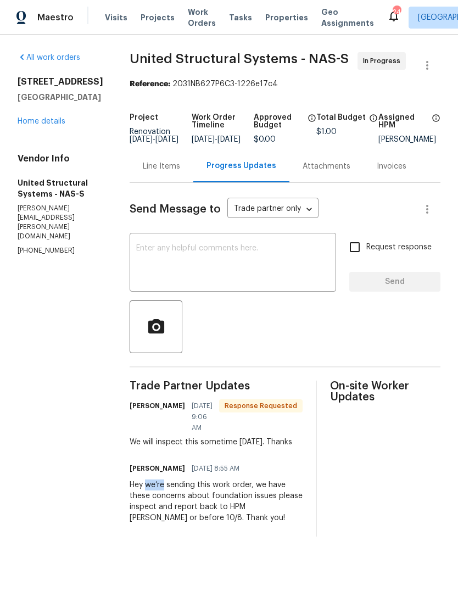
click at [147, 506] on div "Hey we’re sending this work order, we have these concerns about foundation issu…" at bounding box center [216, 502] width 173 height 44
click at [147, 505] on div "Hey we’re sending this work order, we have these concerns about foundation issu…" at bounding box center [216, 502] width 173 height 44
click at [134, 494] on div "Hey we’re sending this work order, we have these concerns about foundation issu…" at bounding box center [216, 502] width 173 height 44
click at [134, 493] on div "Hey we’re sending this work order, we have these concerns about foundation issu…" at bounding box center [216, 502] width 173 height 44
click at [136, 495] on div "Hey we’re sending this work order, we have these concerns about foundation issu…" at bounding box center [216, 502] width 173 height 44
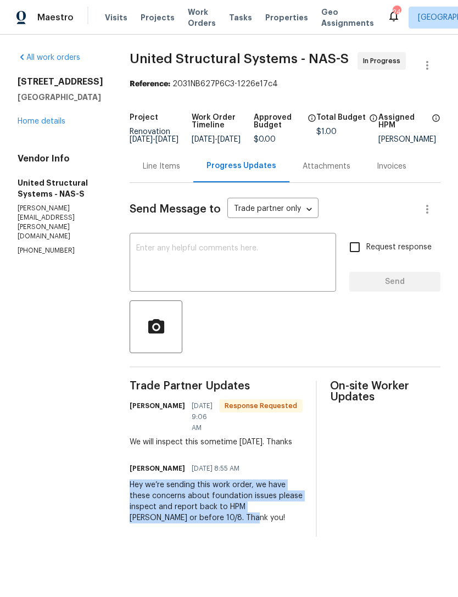
copy div "Hey we’re sending this work order, we have these concerns about foundation issu…"
click at [273, 537] on div "Trade Partner Updates Michele Benck 10/03/2025 9:06 AM Response Requested We wi…" at bounding box center [216, 459] width 173 height 156
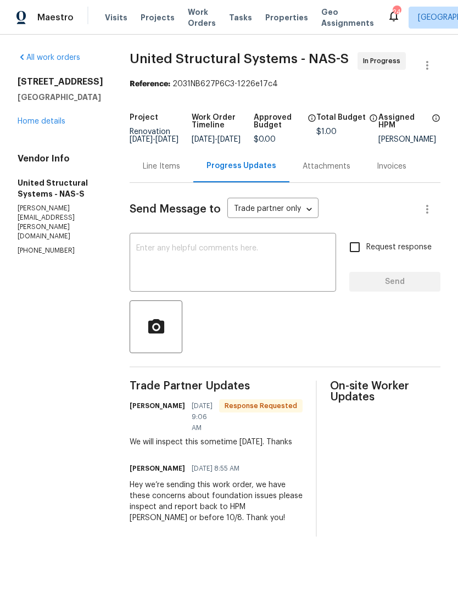
click at [134, 497] on div "Hey we’re sending this work order, we have these concerns about foundation issu…" at bounding box center [216, 502] width 173 height 44
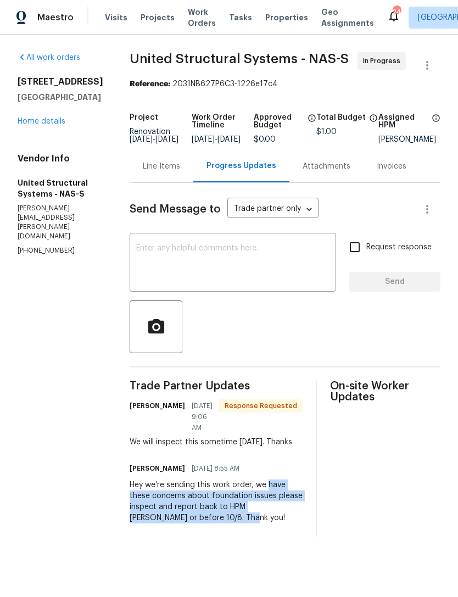
click at [110, 528] on div "All work orders 404 Elfie Ct Clarksville, TN 37040 Home details Vendor Info Uni…" at bounding box center [229, 295] width 458 height 520
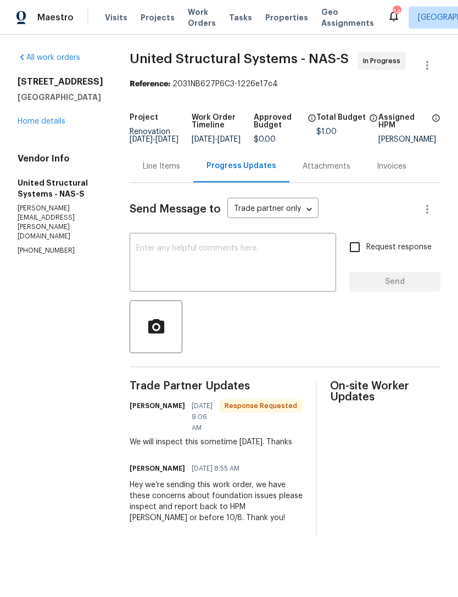
click at [130, 495] on div "Hey we’re sending this work order, we have these concerns about foundation issu…" at bounding box center [216, 502] width 173 height 44
click at [132, 495] on div "Hey we’re sending this work order, we have these concerns about foundation issu…" at bounding box center [216, 502] width 173 height 44
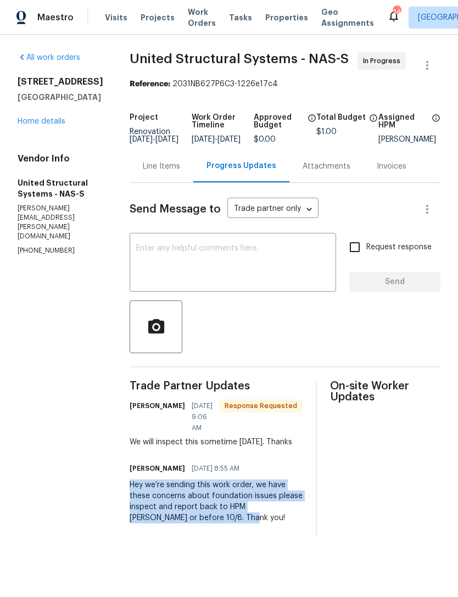
copy div "Hey we’re sending this work order, we have these concerns about foundation issu…"
click at [46, 115] on div "404 Elfie Ct Clarksville, TN 37040 Home details" at bounding box center [61, 101] width 86 height 51
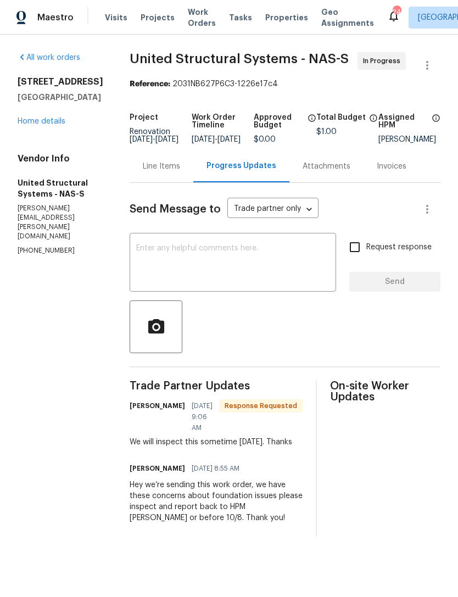
click at [32, 113] on div "404 Elfie Ct Clarksville, TN 37040 Home details" at bounding box center [61, 101] width 86 height 51
click at [50, 124] on link "Home details" at bounding box center [42, 122] width 48 height 8
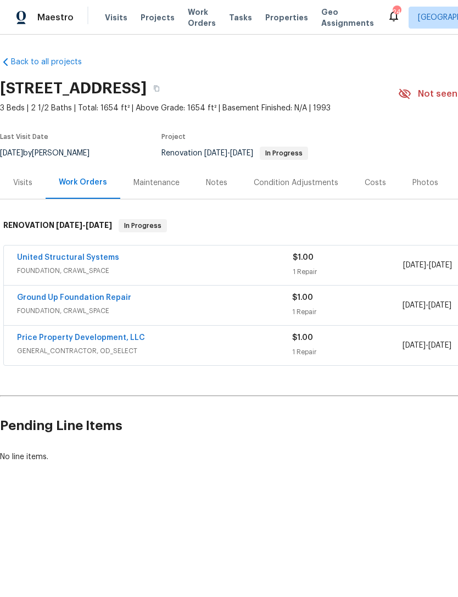
click at [97, 296] on link "Ground Up Foundation Repair" at bounding box center [74, 298] width 114 height 8
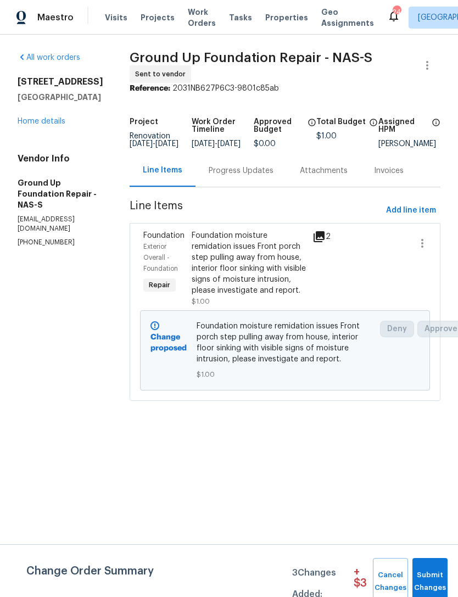
click at [225, 176] on div "Progress Updates" at bounding box center [241, 170] width 65 height 11
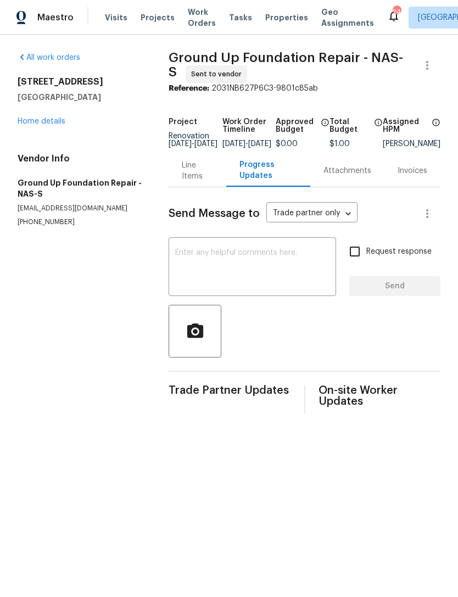
click at [201, 268] on textarea at bounding box center [252, 268] width 154 height 38
paste textarea "Hey we’re sending this work order, we have these concerns about foundation issu…"
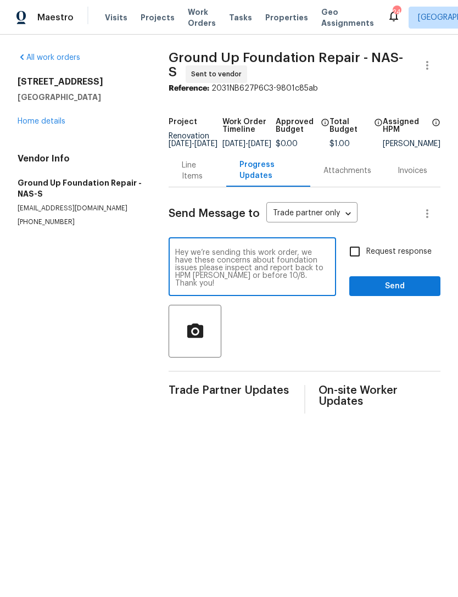
type textarea "Hey we’re sending this work order, we have these concerns about foundation issu…"
click at [362, 259] on input "Request response" at bounding box center [354, 251] width 23 height 23
checkbox input "true"
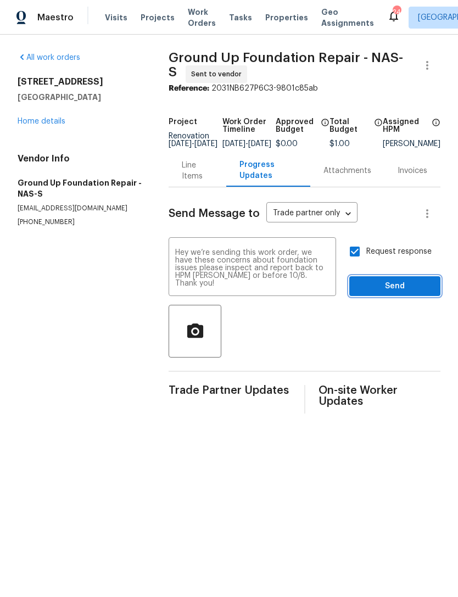
click at [404, 293] on span "Send" at bounding box center [395, 287] width 74 height 14
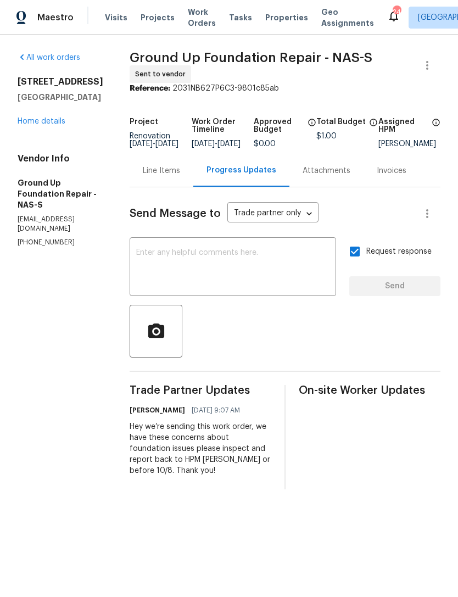
click at [12, 186] on div "All work orders 404 Elfie Ct Clarksville, TN 37040 Home details Vendor Info Gro…" at bounding box center [229, 271] width 458 height 473
click at [37, 142] on div "All work orders [STREET_ADDRESS] Home details Vendor Info Ground Up Foundation …" at bounding box center [61, 149] width 86 height 195
click at [43, 125] on link "Home details" at bounding box center [42, 122] width 48 height 8
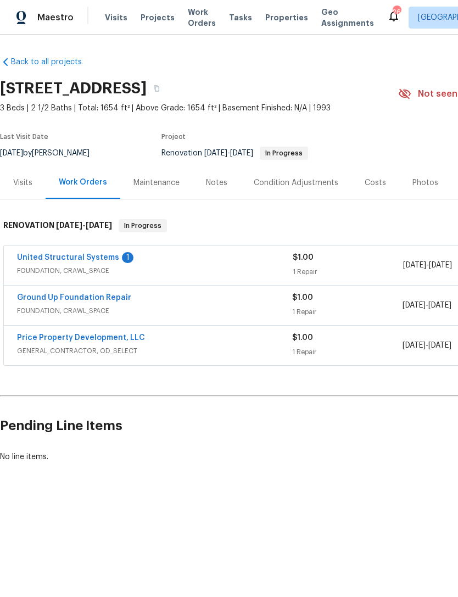
click at [76, 259] on link "United Structural Systems" at bounding box center [68, 258] width 102 height 8
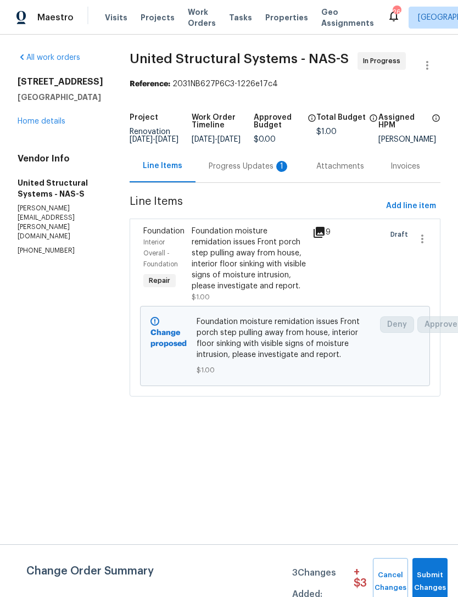
click at [254, 171] on div "Progress Updates 1" at bounding box center [249, 166] width 81 height 11
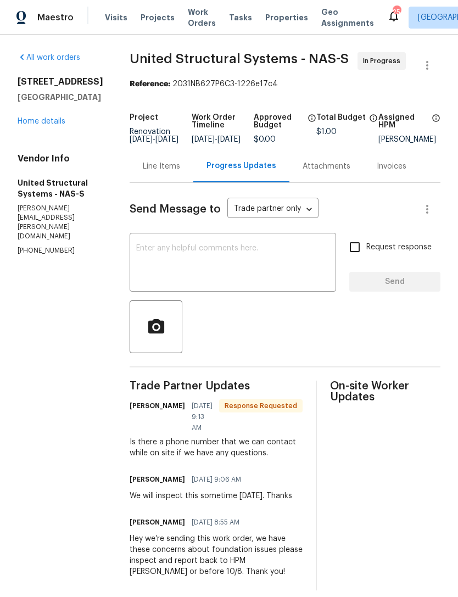
click at [252, 268] on textarea at bounding box center [232, 264] width 193 height 38
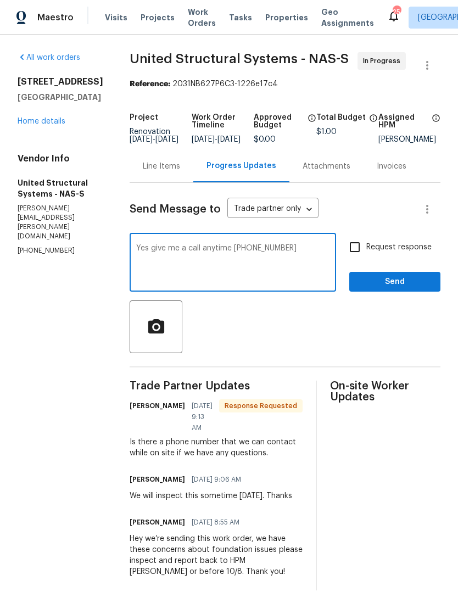
scroll to position [32, 0]
type textarea "Yes give me a call anytime [PHONE_NUMBER]"
click at [391, 275] on span "Send" at bounding box center [395, 282] width 74 height 14
